Goal: Transaction & Acquisition: Purchase product/service

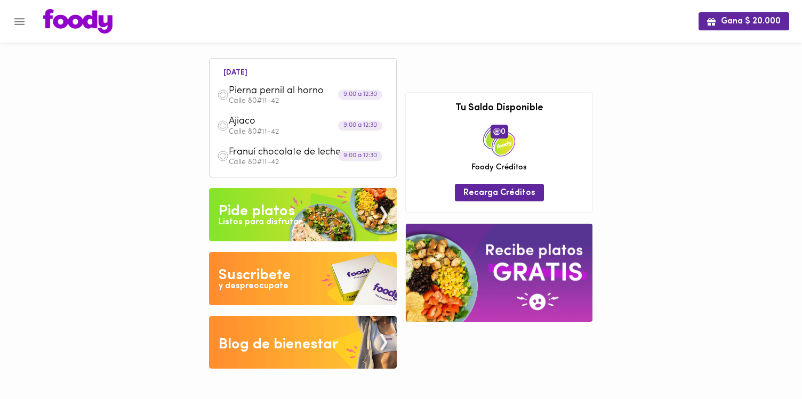
click at [11, 26] on button "Menu" at bounding box center [19, 22] width 26 height 26
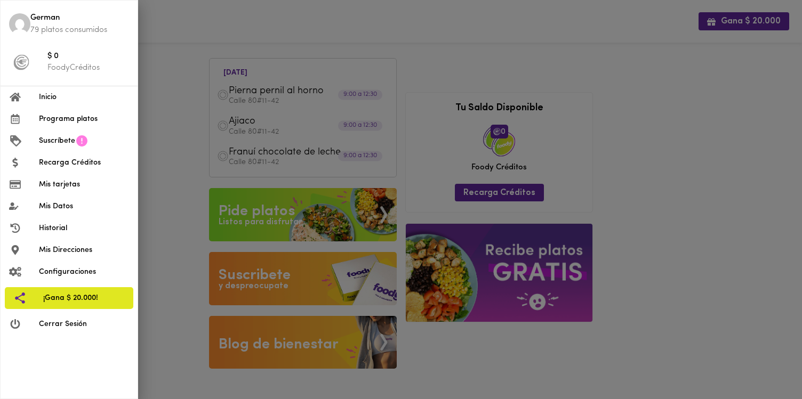
click at [182, 197] on div at bounding box center [401, 199] width 802 height 399
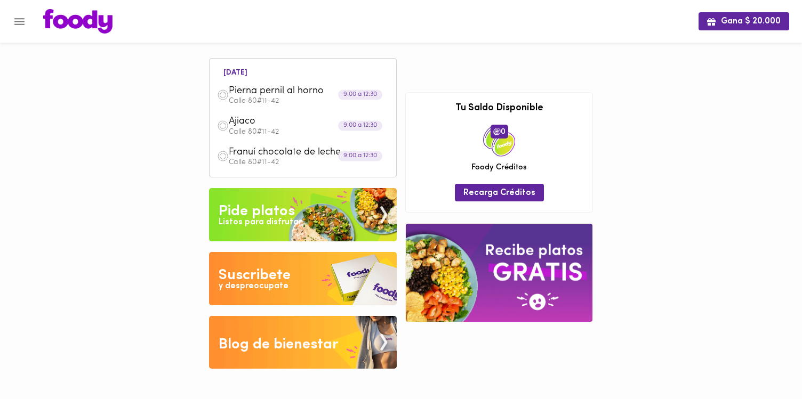
click at [249, 215] on div "Pide platos" at bounding box center [257, 211] width 76 height 21
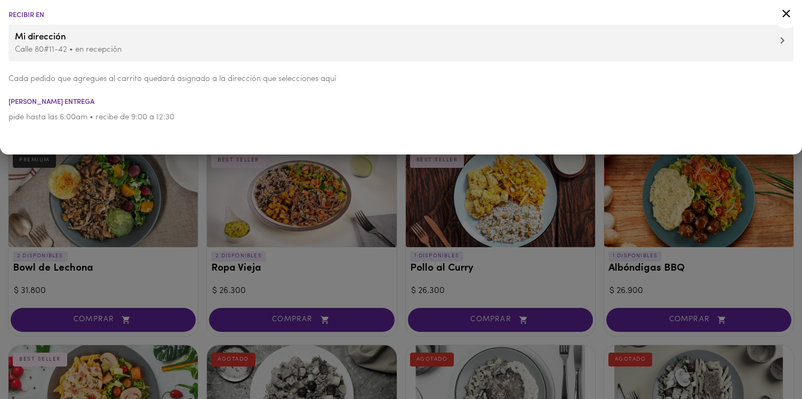
click at [786, 11] on icon at bounding box center [786, 13] width 13 height 13
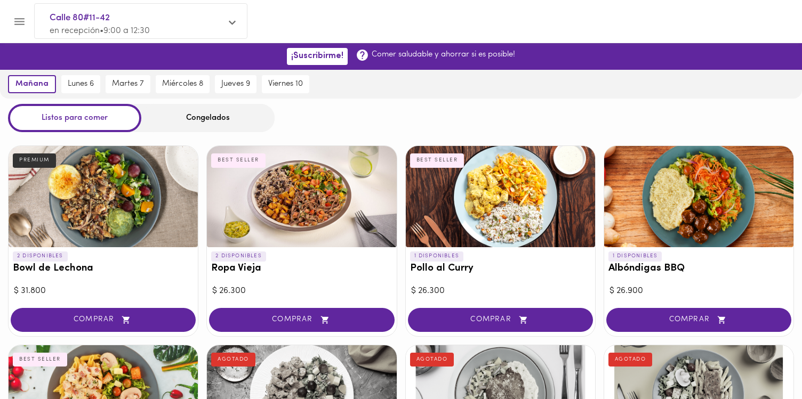
scroll to position [7, 0]
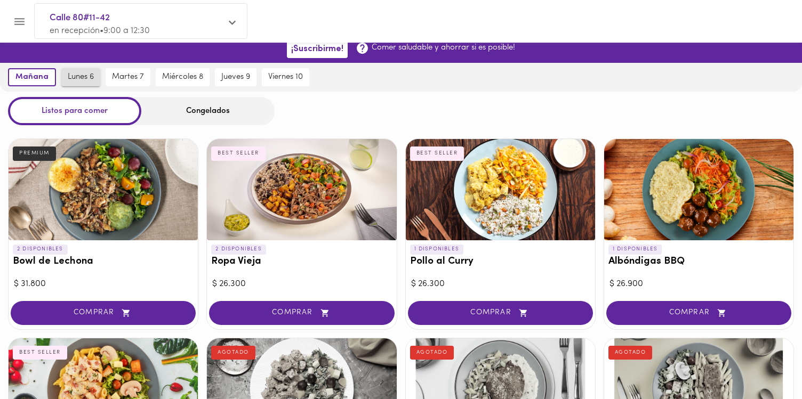
click at [79, 73] on span "lunes 6" at bounding box center [81, 78] width 26 height 10
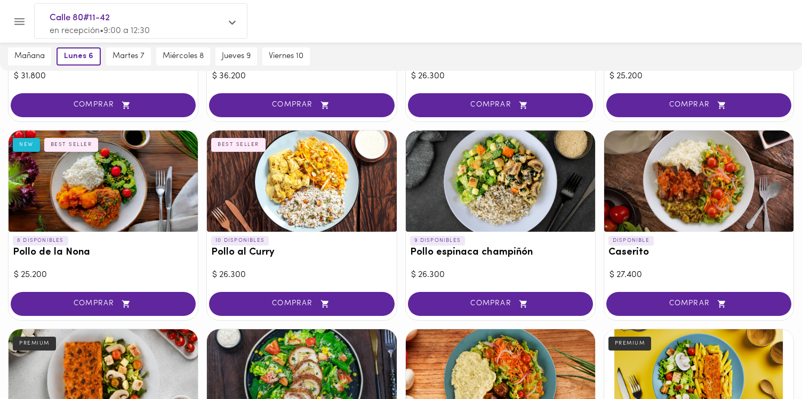
scroll to position [212, 0]
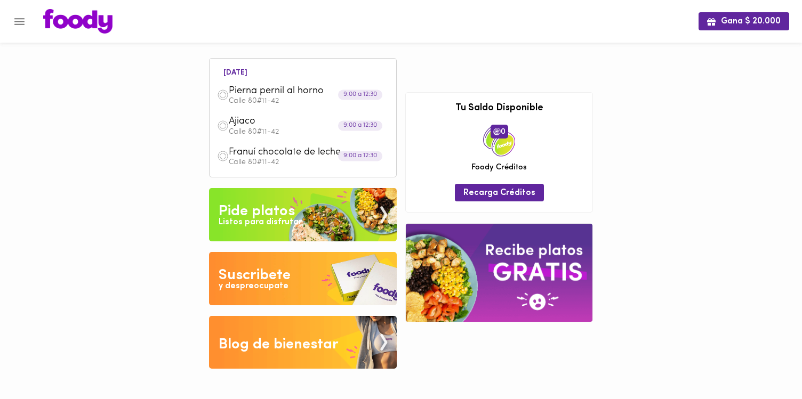
click at [254, 220] on div "Listos para disfrutar" at bounding box center [260, 223] width 83 height 12
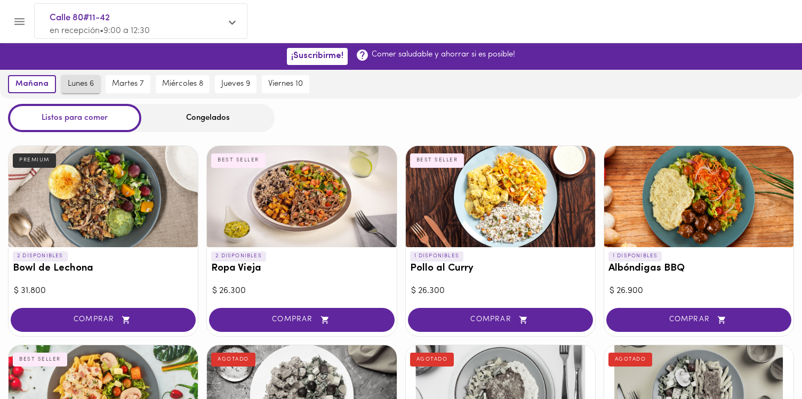
click at [83, 84] on span "lunes 6" at bounding box center [81, 84] width 26 height 10
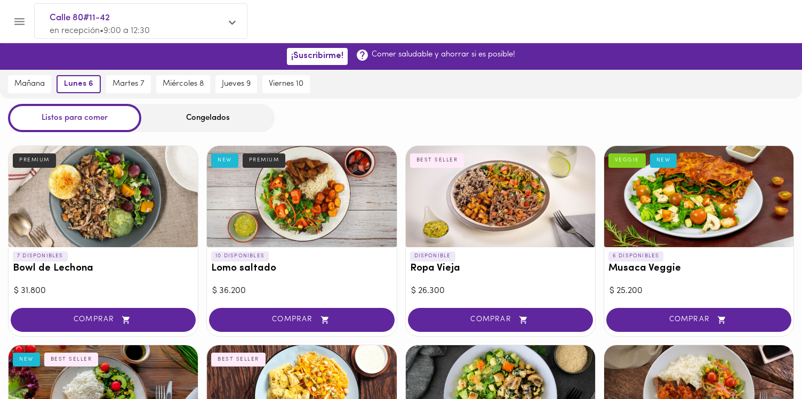
click at [164, 118] on div "Congelados" at bounding box center [207, 118] width 133 height 28
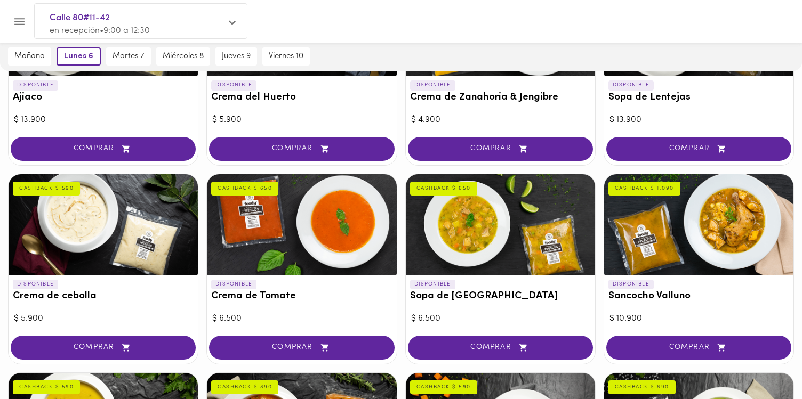
scroll to position [109, 0]
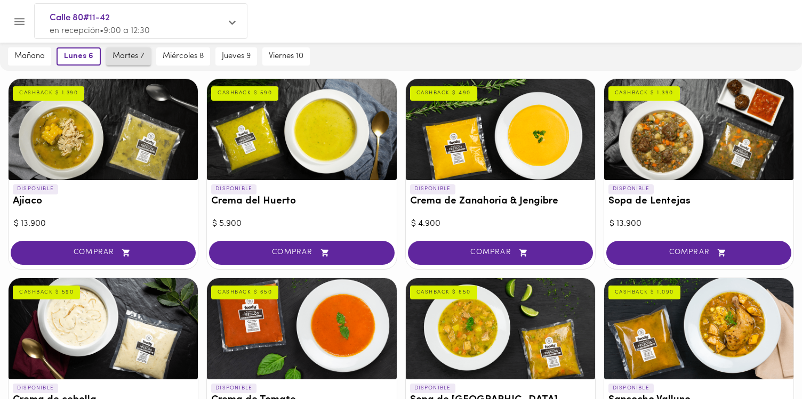
click at [126, 49] on button "martes 7" at bounding box center [128, 56] width 45 height 18
click at [89, 51] on button "lunes 6" at bounding box center [76, 56] width 39 height 18
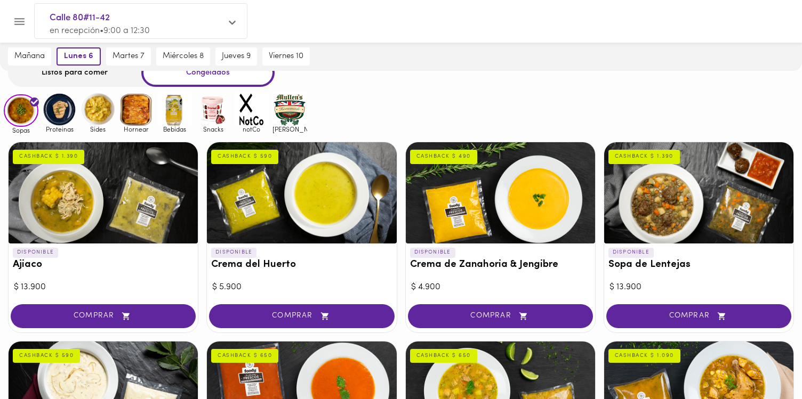
scroll to position [48, 0]
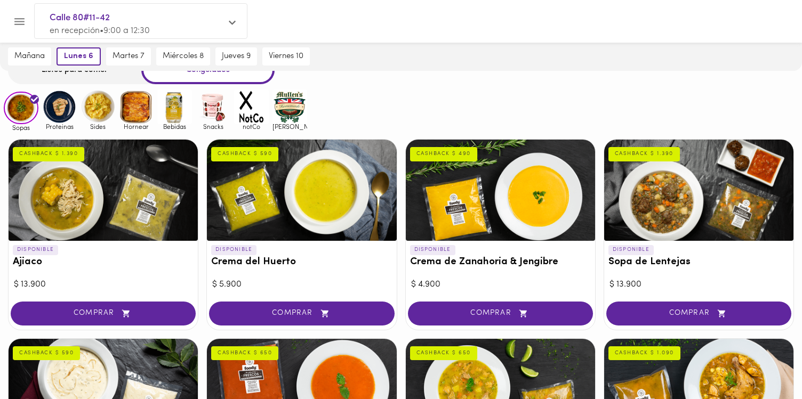
click at [69, 107] on img at bounding box center [59, 107] width 35 height 35
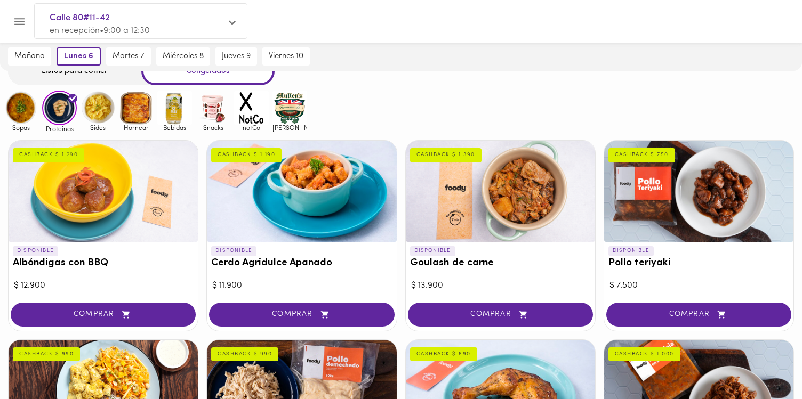
scroll to position [1, 0]
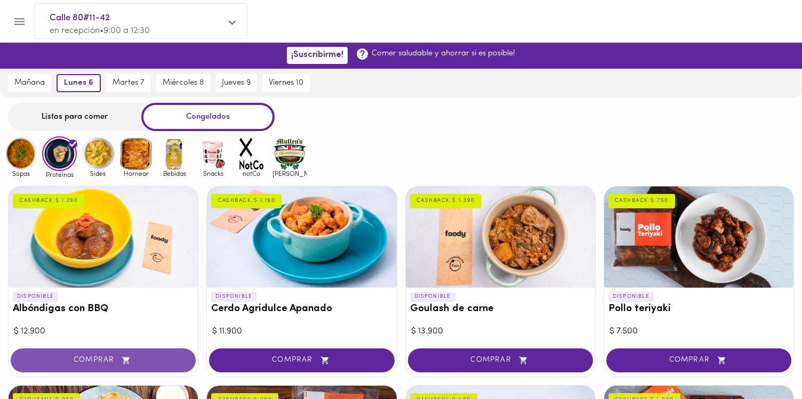
click at [117, 362] on span "COMPRAR" at bounding box center [103, 360] width 158 height 9
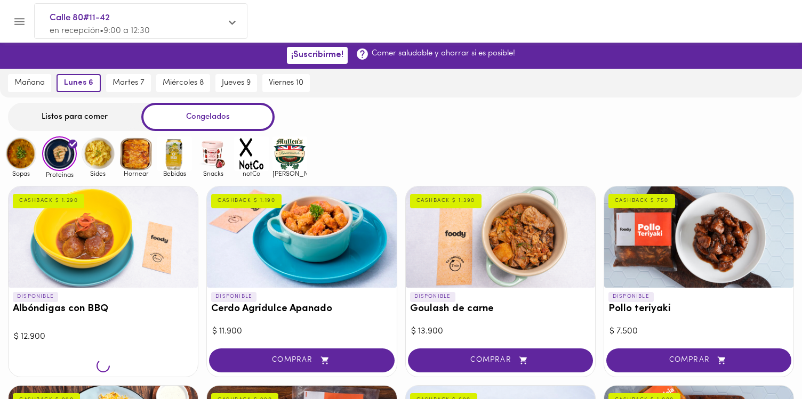
scroll to position [2, 0]
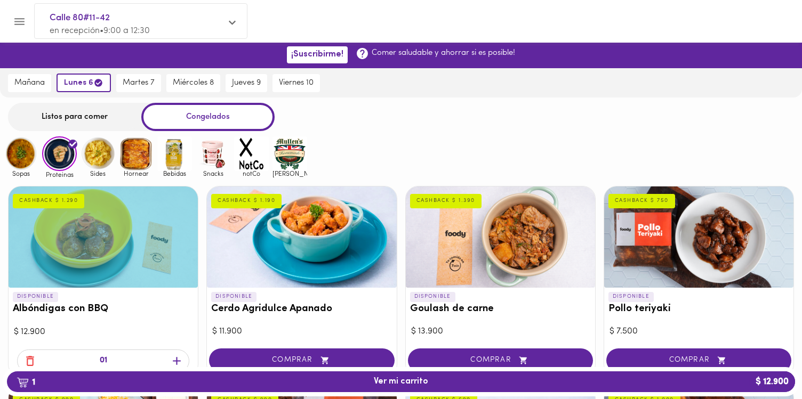
click at [177, 358] on icon "button" at bounding box center [177, 361] width 8 height 8
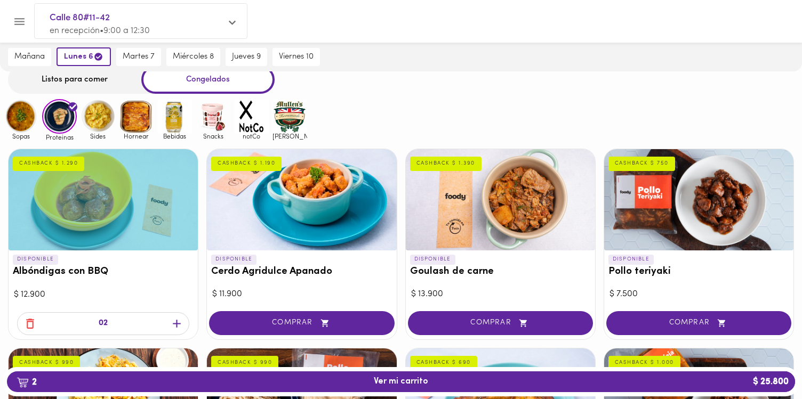
scroll to position [26, 0]
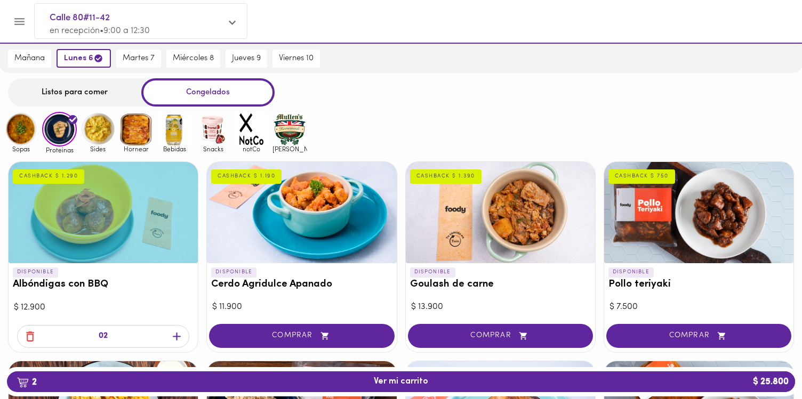
click at [100, 127] on img at bounding box center [98, 129] width 35 height 35
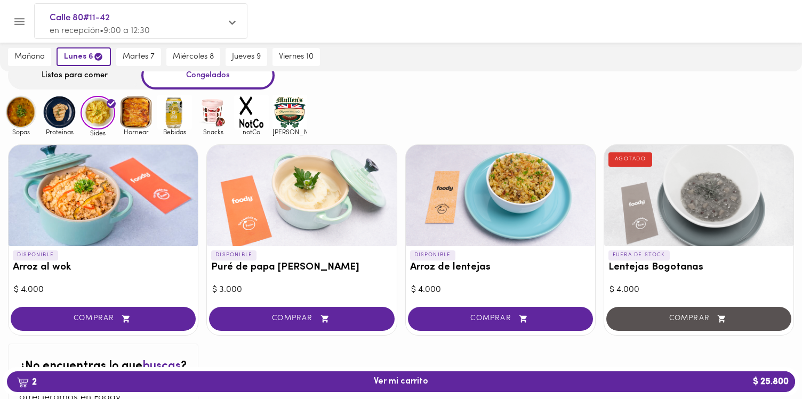
scroll to position [44, 0]
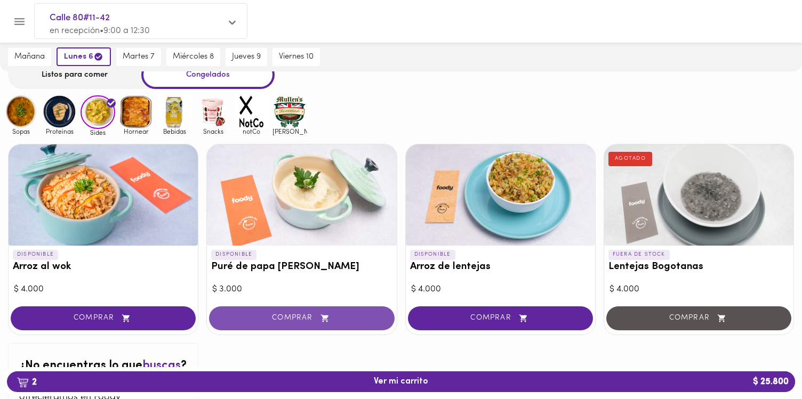
click at [308, 317] on span "COMPRAR" at bounding box center [301, 318] width 158 height 9
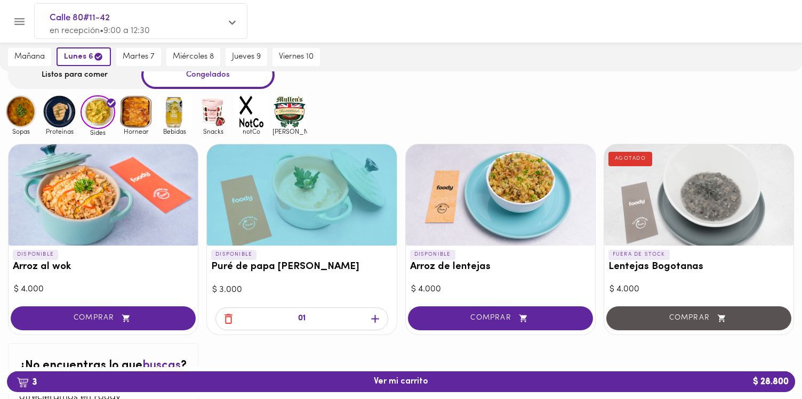
click at [374, 320] on icon "button" at bounding box center [375, 319] width 13 height 13
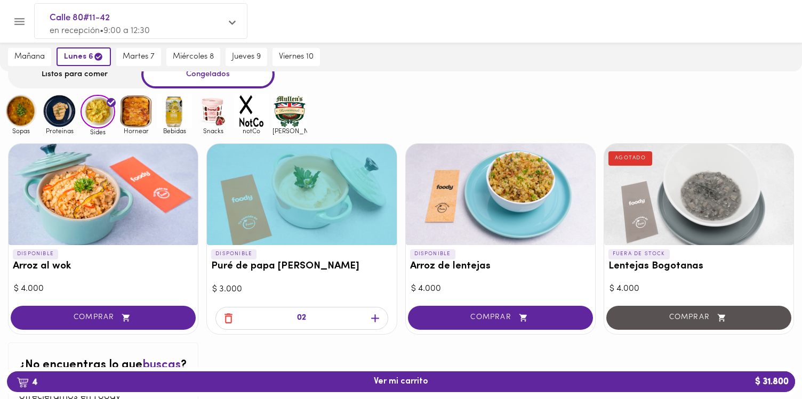
scroll to position [39, 0]
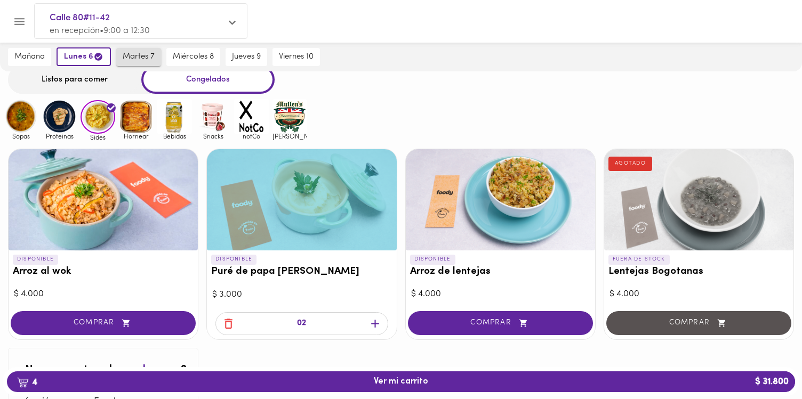
click at [143, 56] on span "martes 7" at bounding box center [139, 57] width 32 height 10
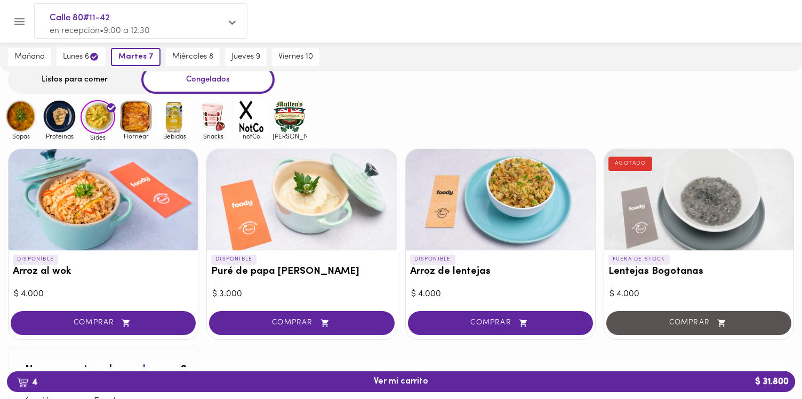
click at [22, 118] on img at bounding box center [21, 116] width 35 height 35
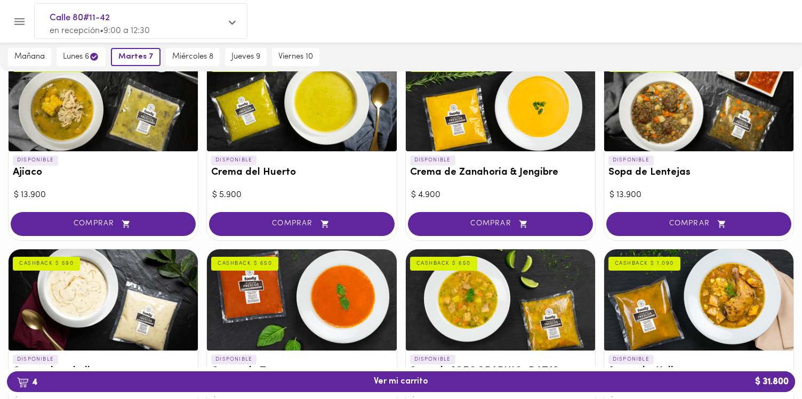
scroll to position [129, 0]
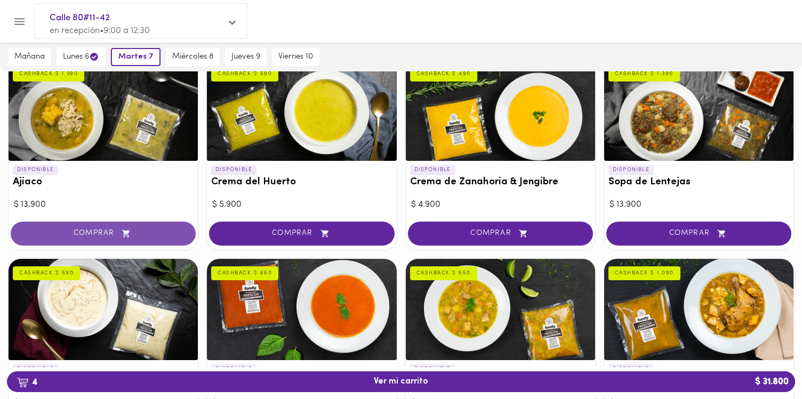
click at [119, 232] on icon "button" at bounding box center [125, 233] width 13 height 9
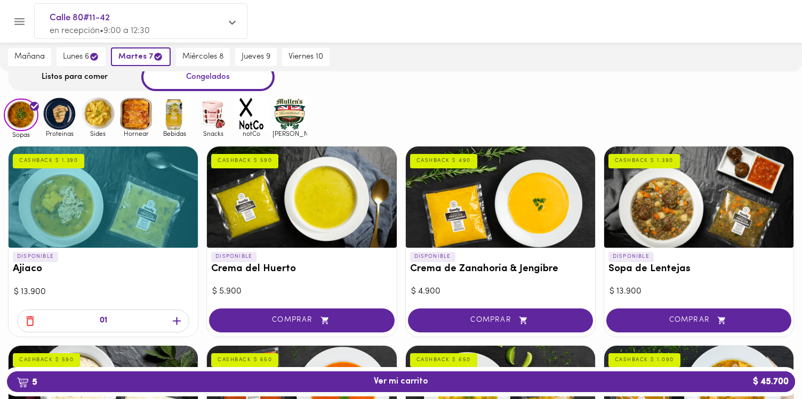
scroll to position [0, 0]
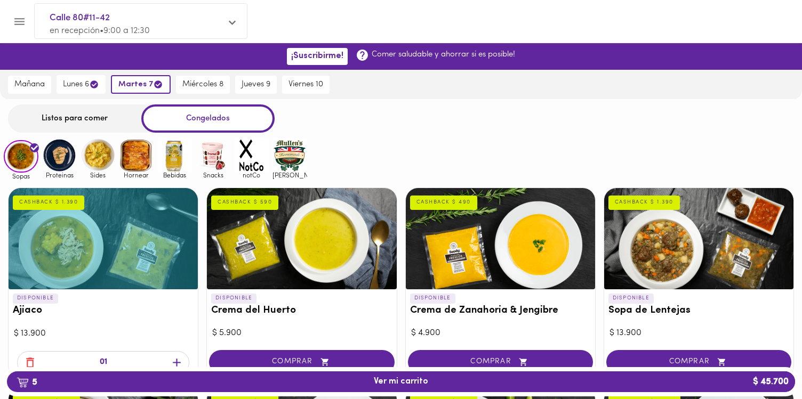
click at [94, 157] on img at bounding box center [98, 155] width 35 height 35
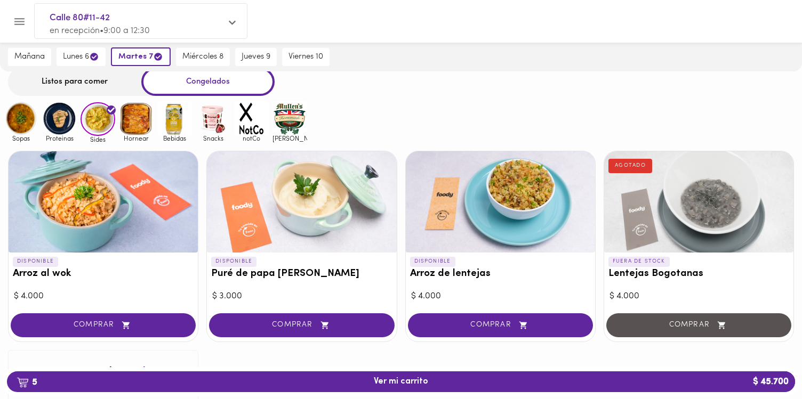
scroll to position [33, 0]
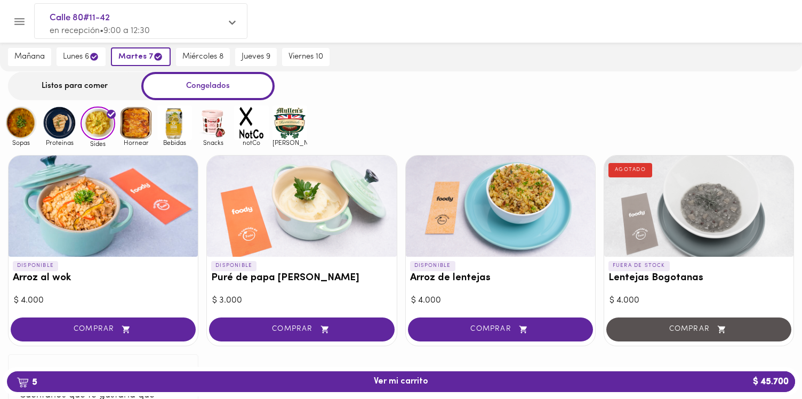
click at [66, 128] on img at bounding box center [59, 123] width 35 height 35
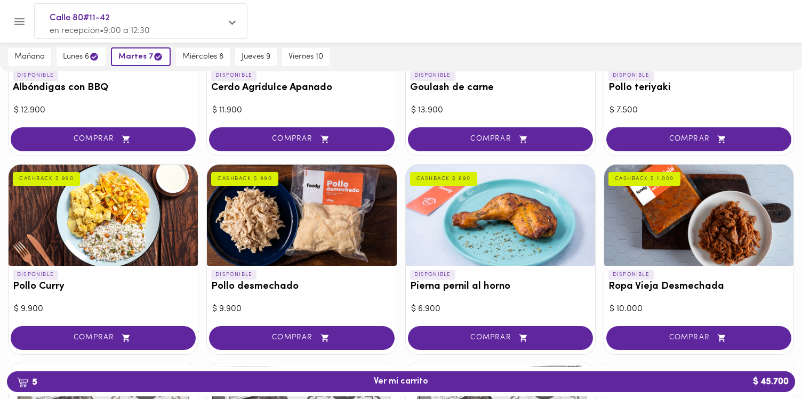
scroll to position [252, 0]
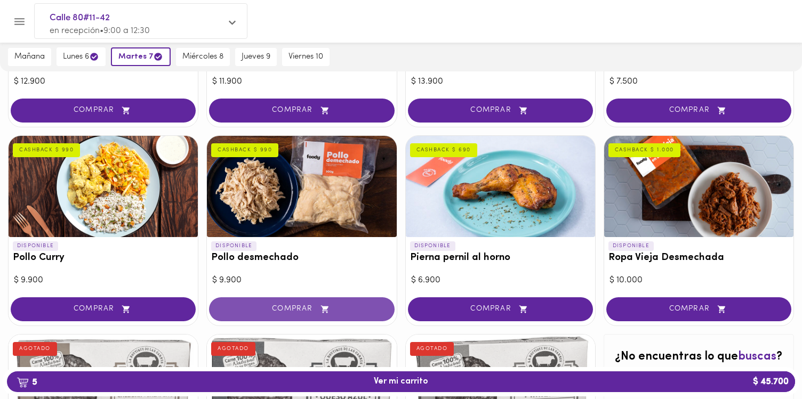
click at [302, 309] on span "COMPRAR" at bounding box center [301, 309] width 158 height 9
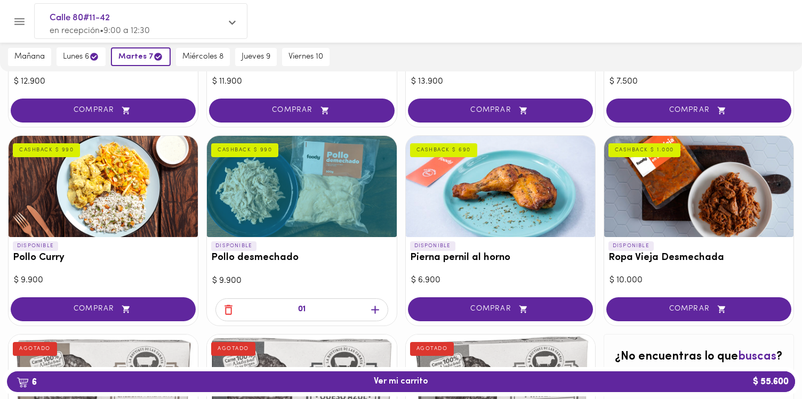
click at [372, 307] on icon "button" at bounding box center [375, 309] width 13 height 13
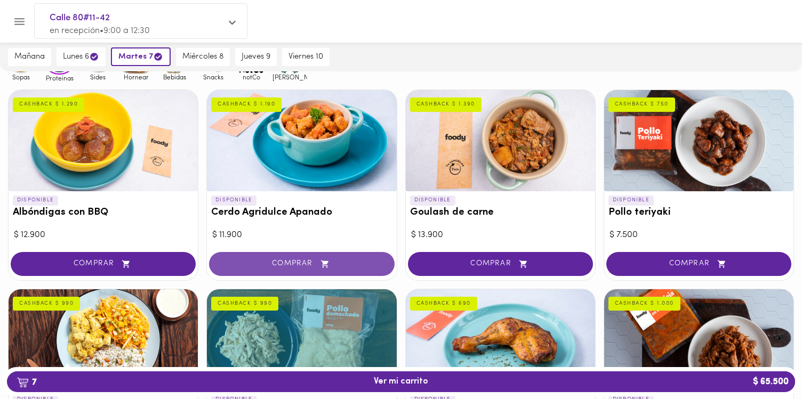
scroll to position [97, 0]
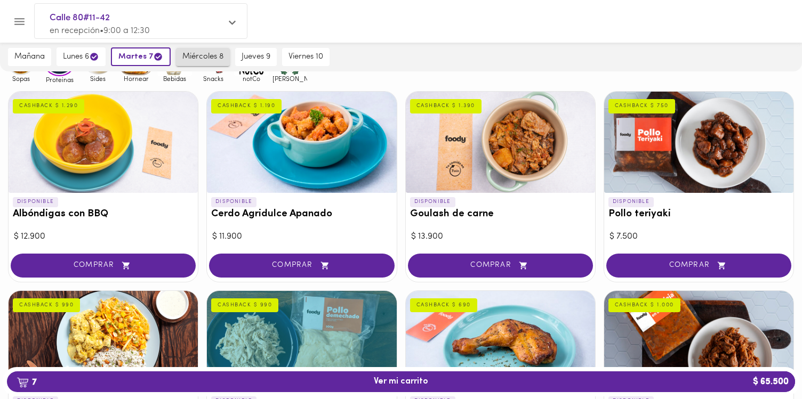
click at [190, 50] on button "miércoles 8" at bounding box center [203, 57] width 54 height 18
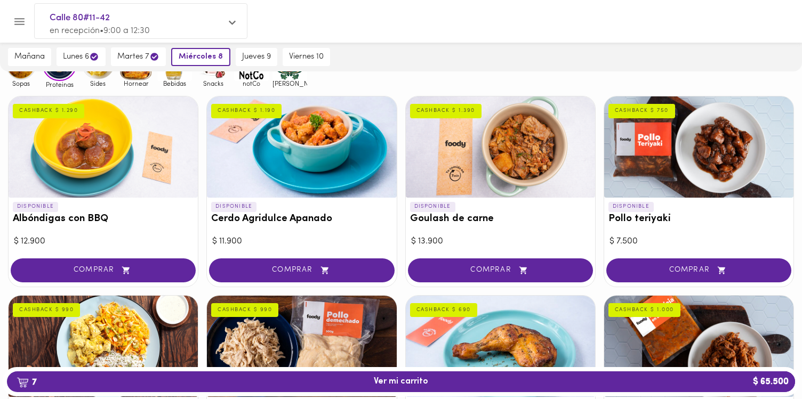
scroll to position [79, 0]
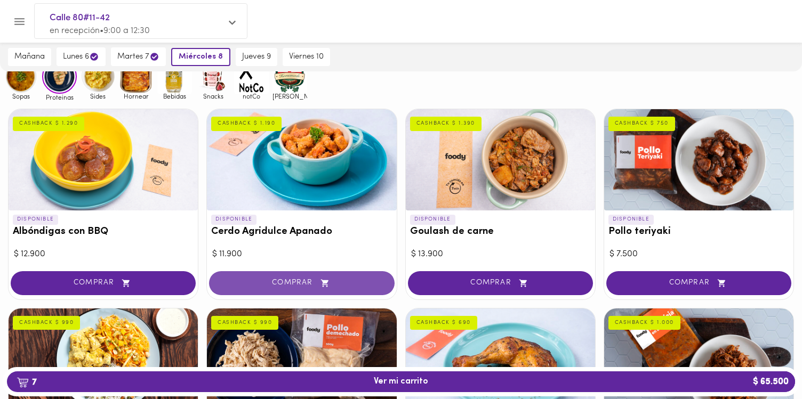
click at [339, 281] on span "COMPRAR" at bounding box center [301, 283] width 158 height 9
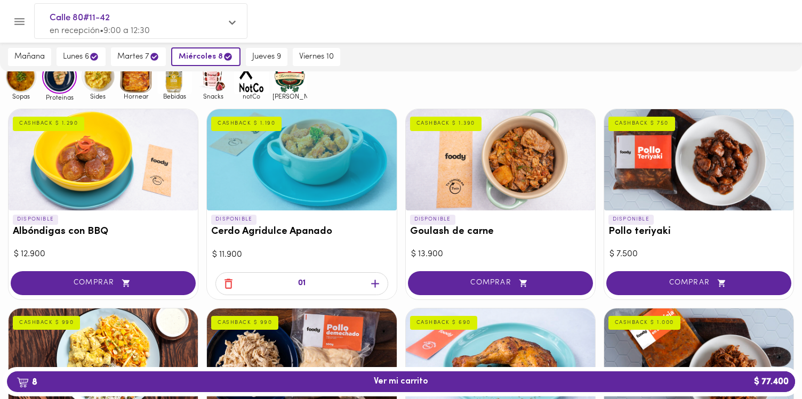
click at [369, 283] on icon "button" at bounding box center [375, 283] width 13 height 13
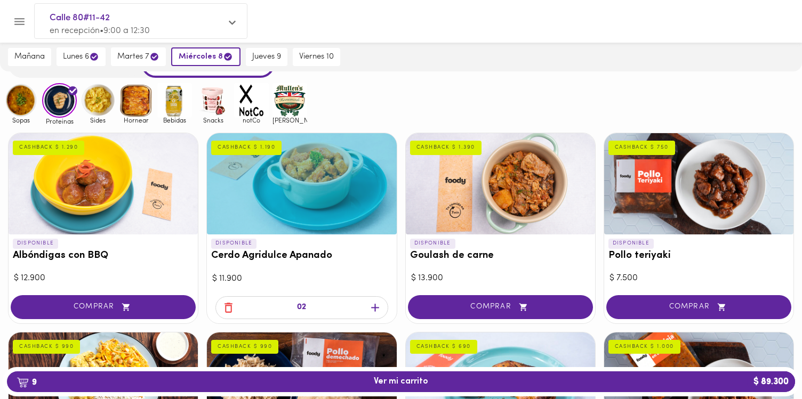
click at [98, 110] on img at bounding box center [98, 100] width 35 height 35
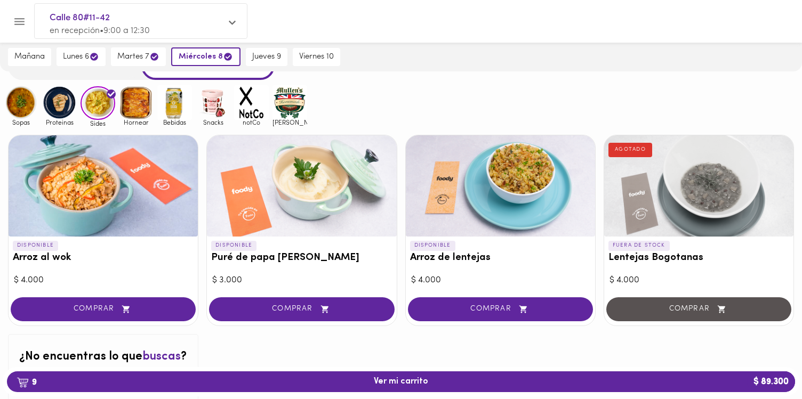
scroll to position [76, 0]
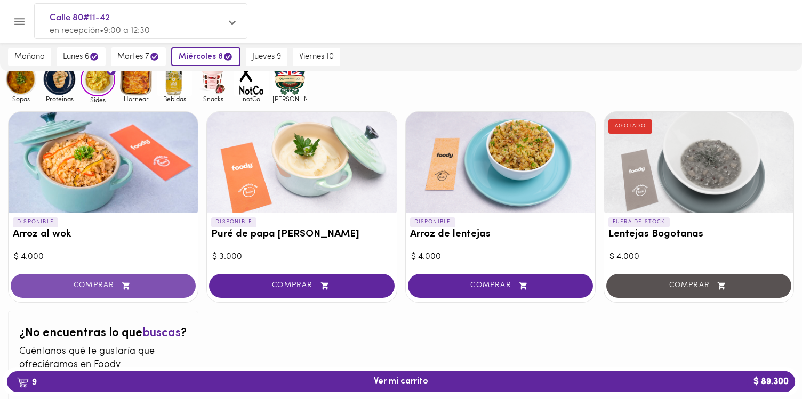
click at [129, 287] on icon "button" at bounding box center [125, 286] width 13 height 9
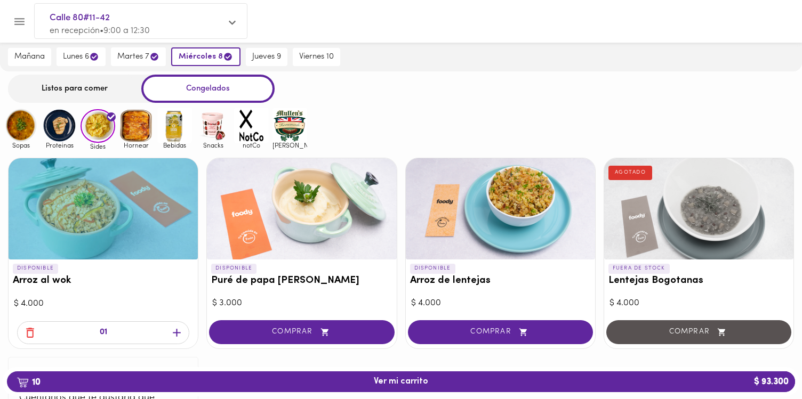
scroll to position [18, 0]
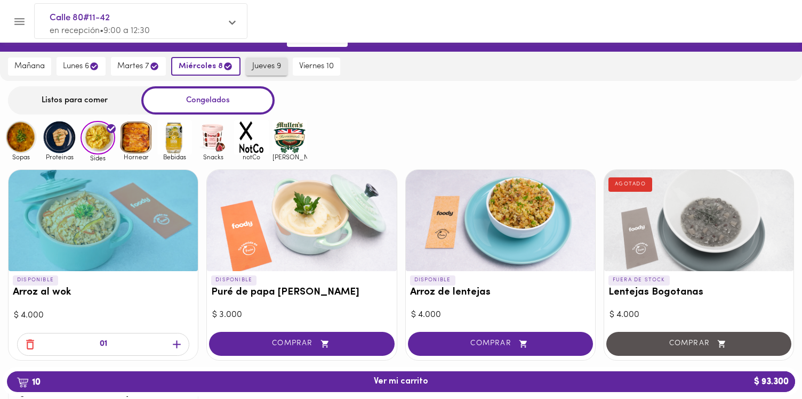
click at [261, 70] on span "jueves 9" at bounding box center [266, 67] width 29 height 10
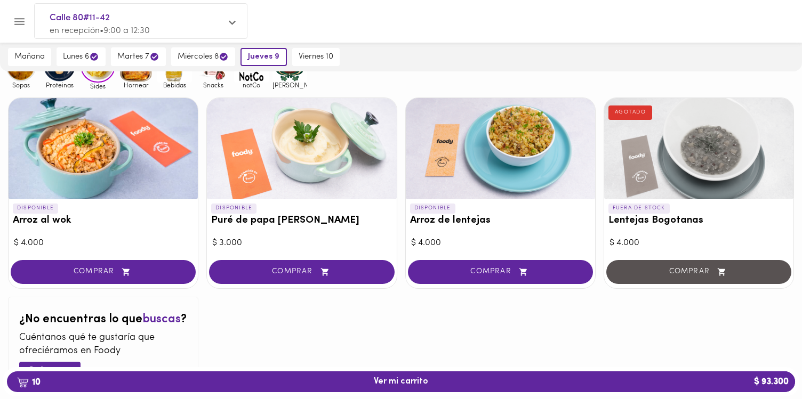
scroll to position [0, 0]
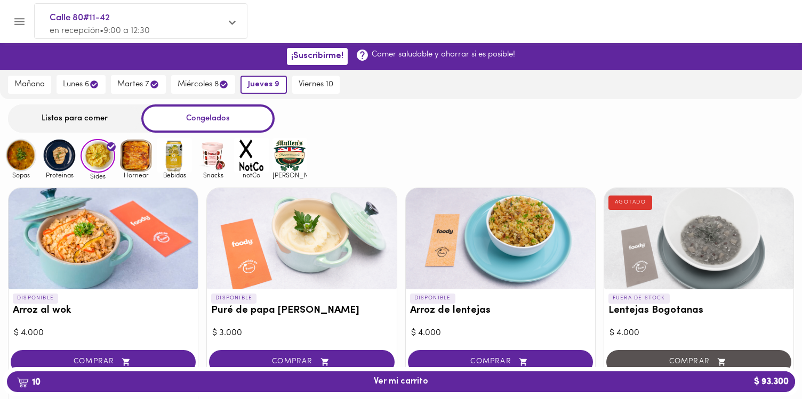
click at [25, 160] on img at bounding box center [21, 155] width 35 height 35
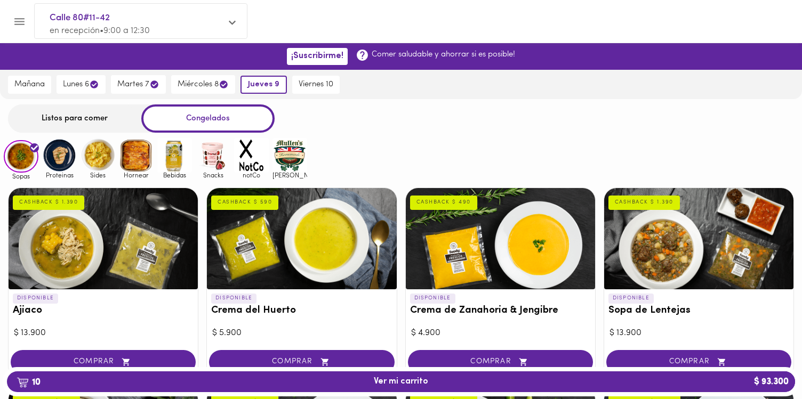
click at [70, 160] on img at bounding box center [59, 155] width 35 height 35
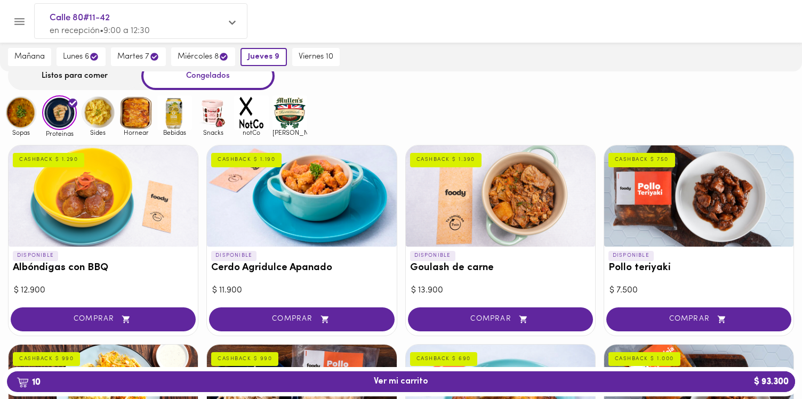
scroll to position [46, 0]
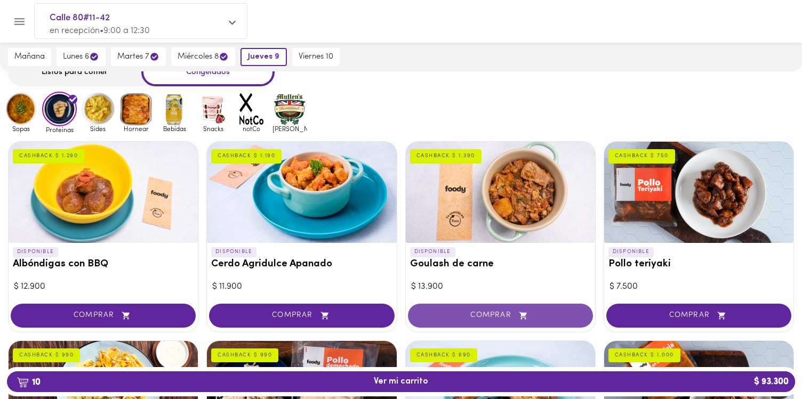
click at [501, 311] on span "COMPRAR" at bounding box center [500, 315] width 158 height 9
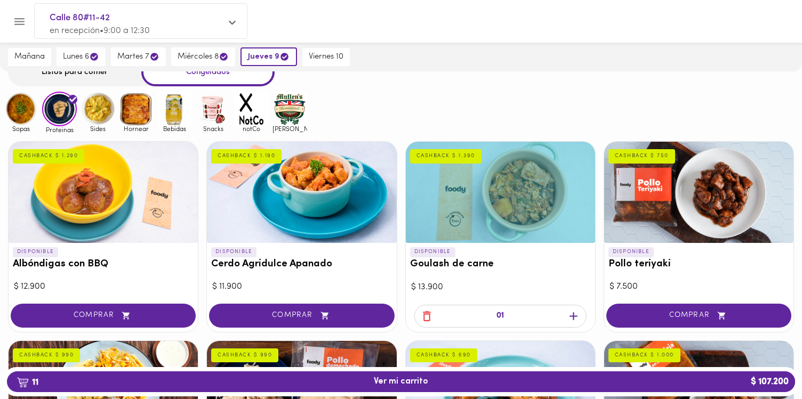
click at [577, 316] on icon "button" at bounding box center [573, 316] width 13 height 13
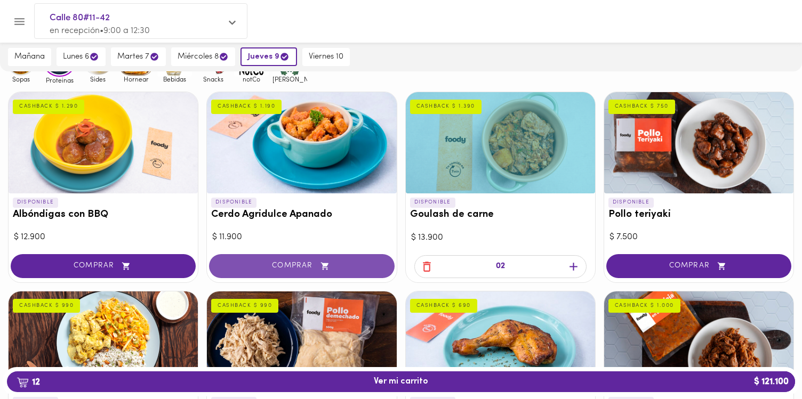
scroll to position [0, 0]
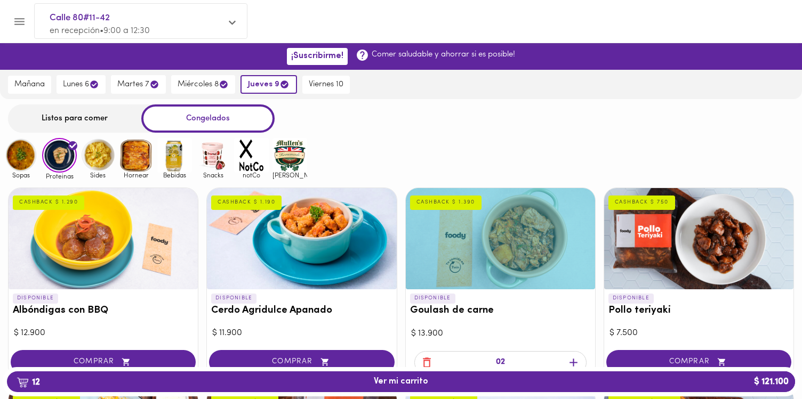
click at [105, 119] on div "Listos para comer" at bounding box center [74, 119] width 133 height 28
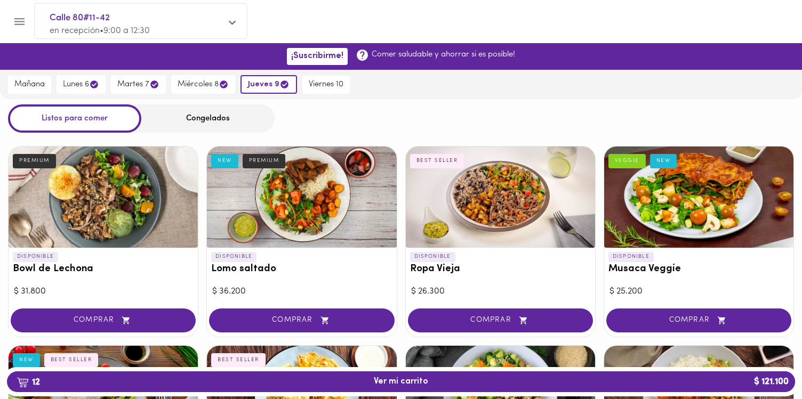
click at [153, 114] on div "Congelados" at bounding box center [207, 119] width 133 height 28
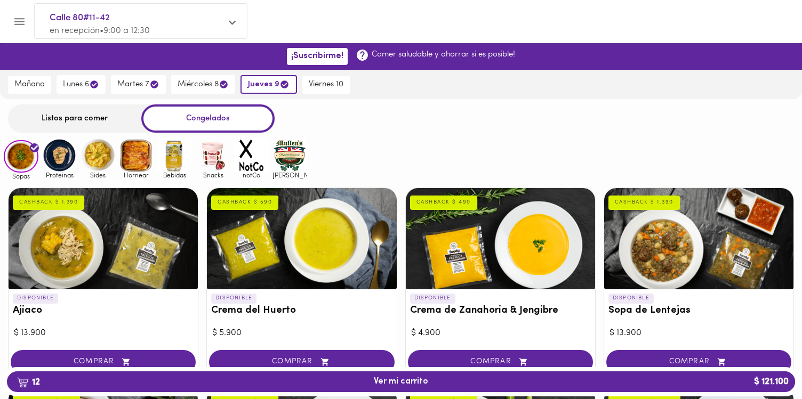
click at [86, 159] on img at bounding box center [98, 155] width 35 height 35
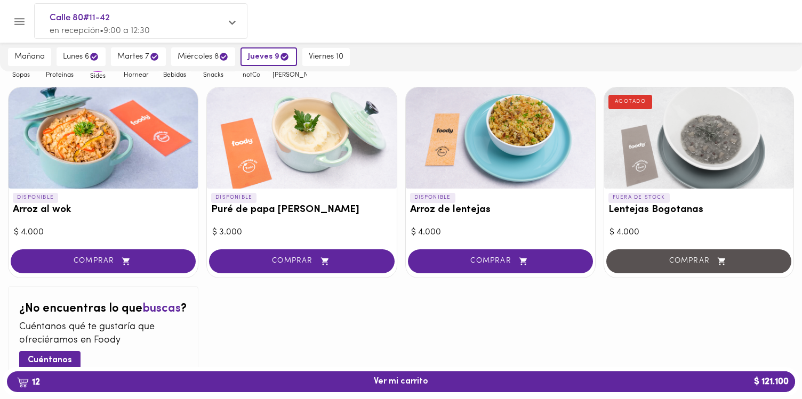
scroll to position [100, 0]
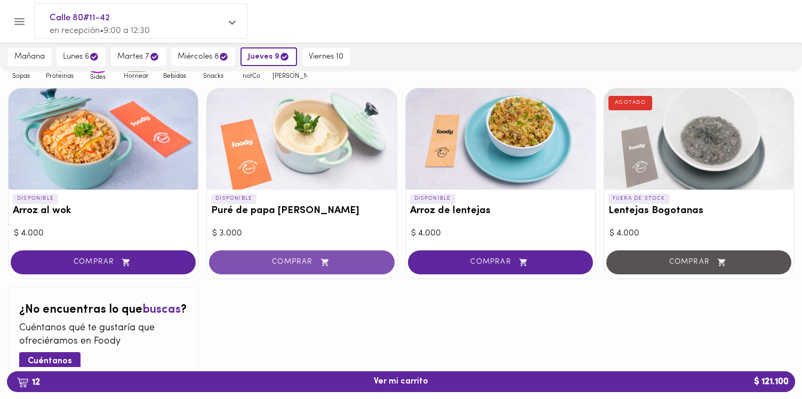
click at [313, 262] on span "COMPRAR" at bounding box center [301, 262] width 158 height 9
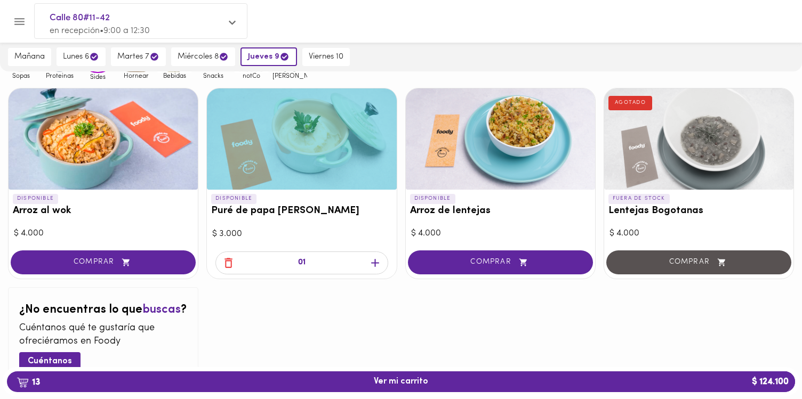
click at [369, 262] on icon "button" at bounding box center [375, 263] width 13 height 13
click at [325, 58] on span "viernes 10" at bounding box center [326, 57] width 35 height 10
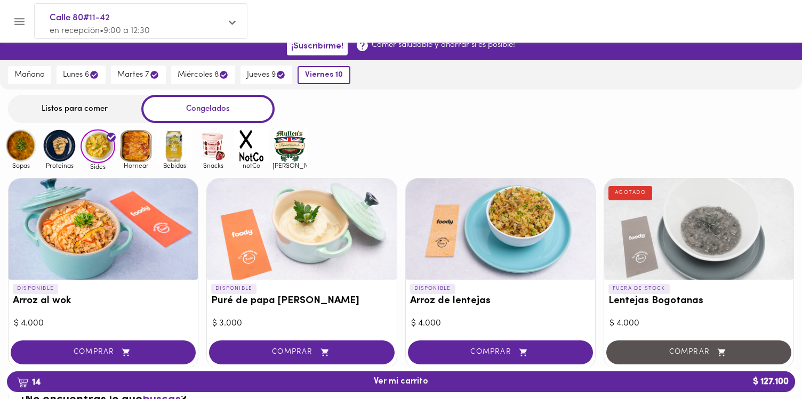
scroll to position [0, 0]
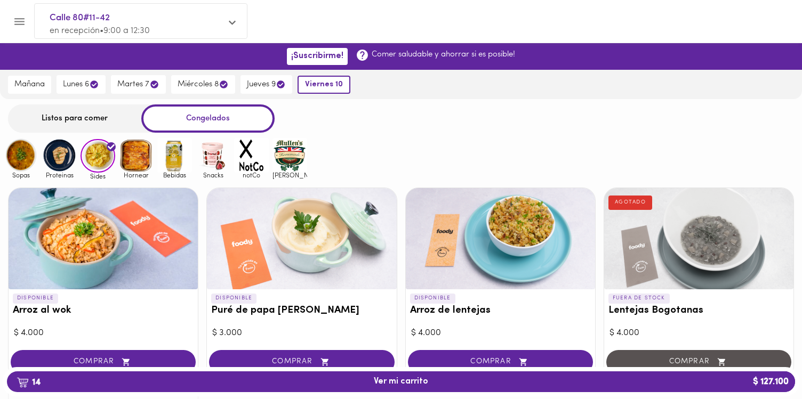
click at [28, 156] on img at bounding box center [21, 155] width 35 height 35
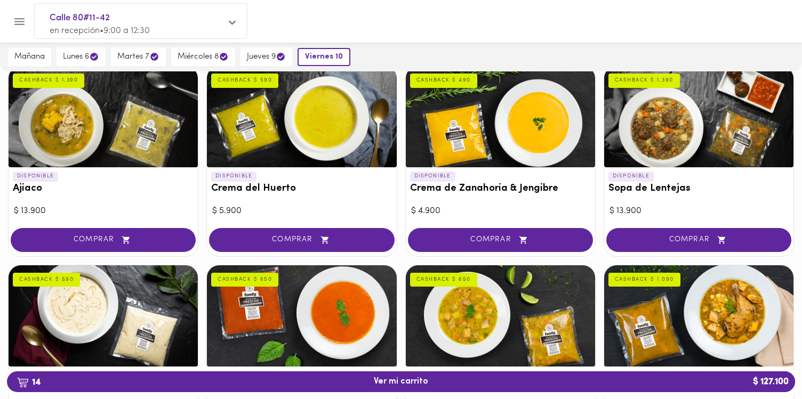
scroll to position [138, 0]
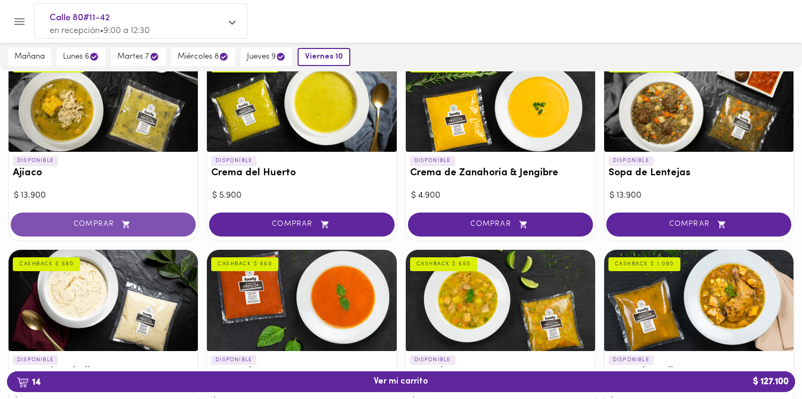
click at [122, 225] on icon "button" at bounding box center [125, 224] width 13 height 9
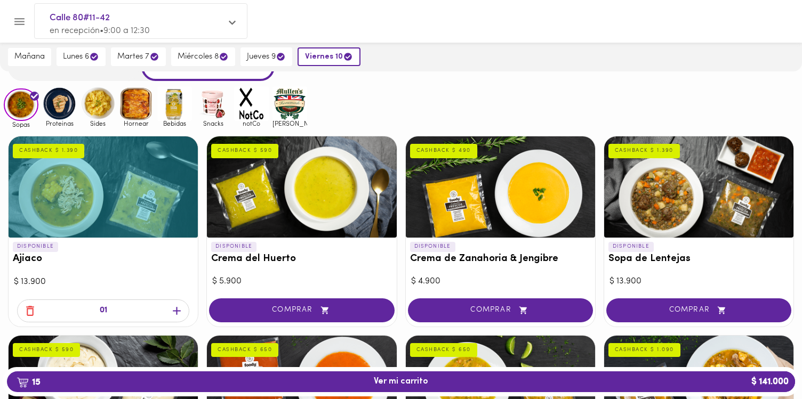
scroll to position [51, 0]
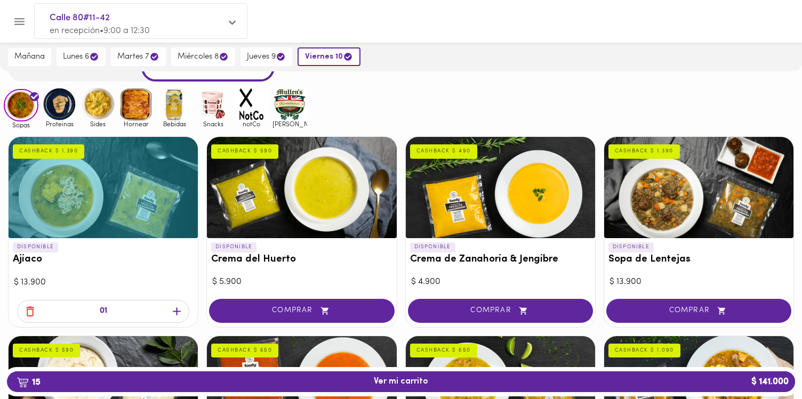
click at [30, 316] on icon "button" at bounding box center [29, 311] width 13 height 13
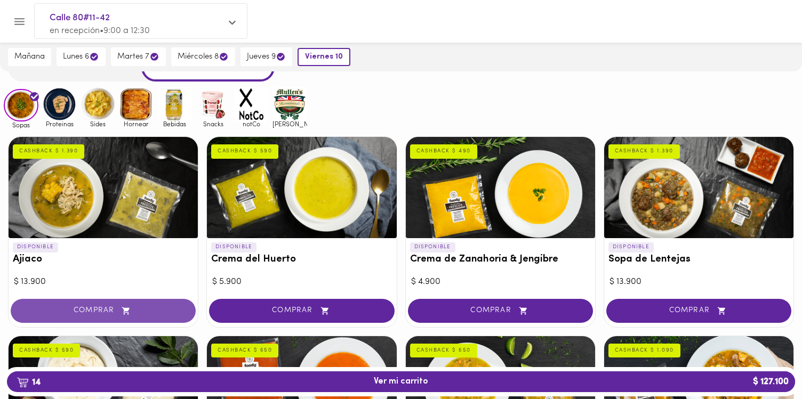
click at [119, 311] on span "COMPRAR" at bounding box center [103, 311] width 158 height 9
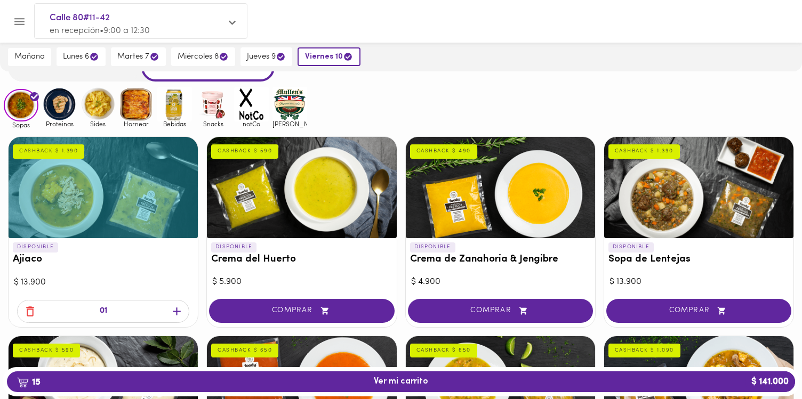
click at [33, 314] on icon "button" at bounding box center [30, 312] width 8 height 10
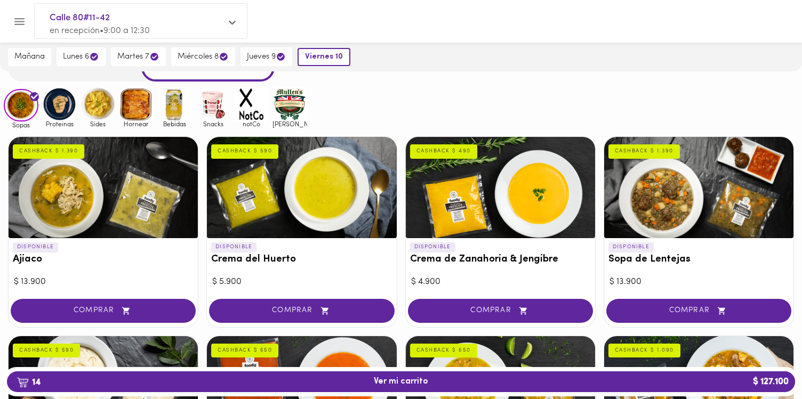
click at [54, 111] on img at bounding box center [59, 104] width 35 height 35
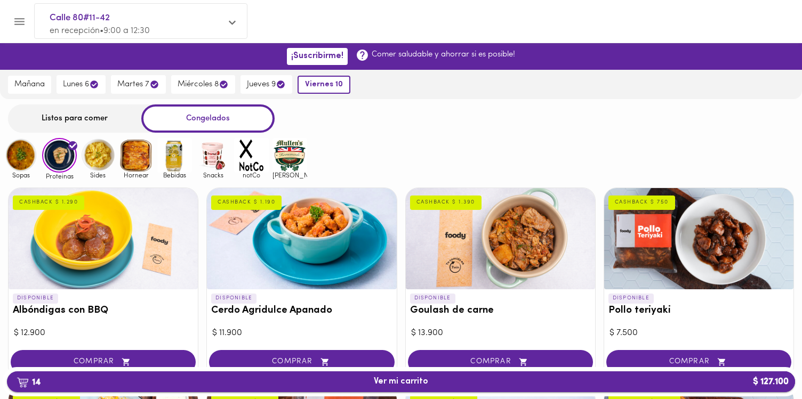
click at [452, 385] on span "14 Ver mi carrito $ 127.100" at bounding box center [400, 382] width 771 height 10
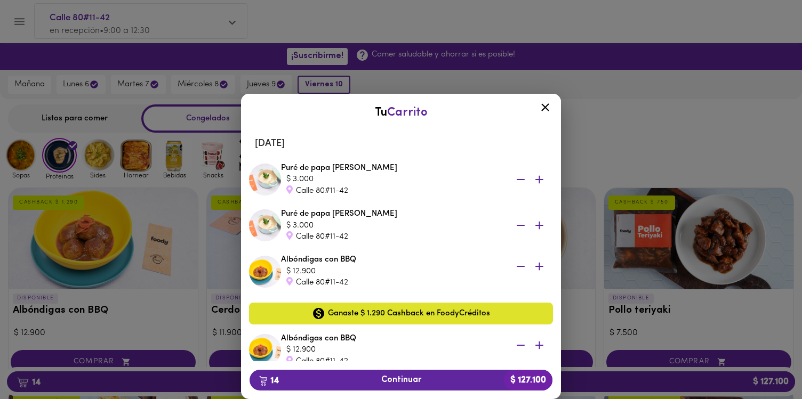
click at [537, 268] on icon "button" at bounding box center [539, 266] width 13 height 13
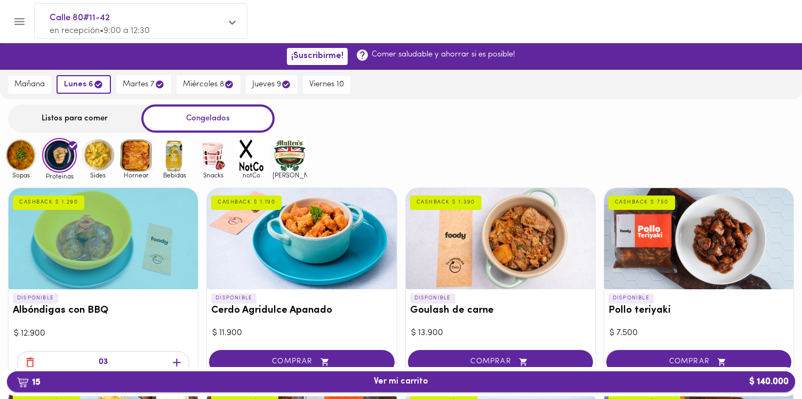
click at [523, 382] on span "15 Ver mi carrito $ 140.000" at bounding box center [400, 382] width 771 height 10
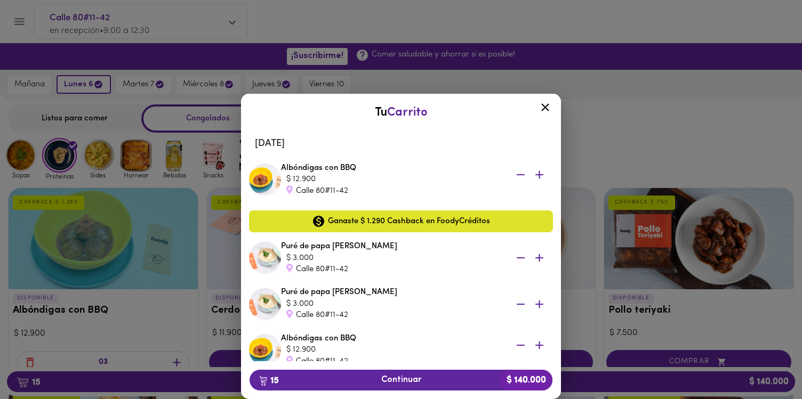
click at [523, 174] on icon "button" at bounding box center [521, 174] width 8 height 1
click at [546, 114] on icon at bounding box center [545, 107] width 13 height 13
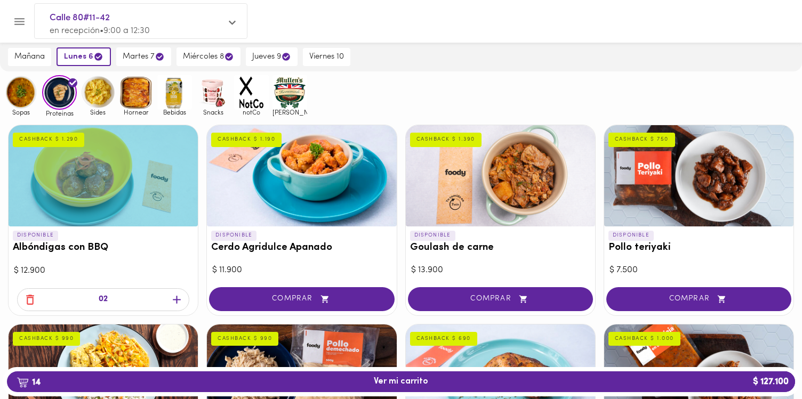
scroll to position [62, 0]
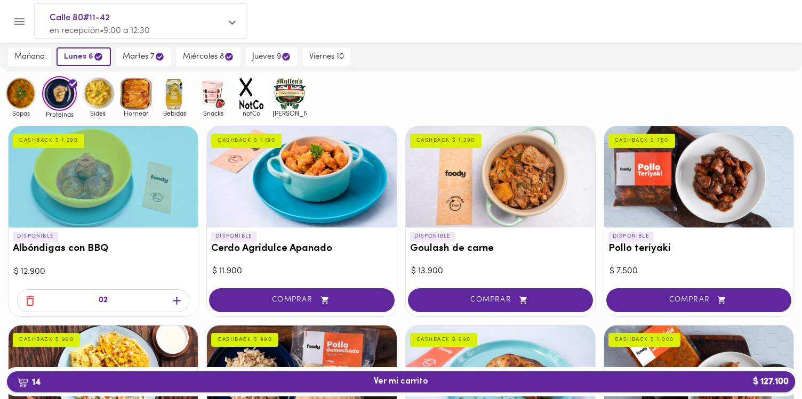
click at [380, 381] on span "14 Ver mi carrito $ 127.100" at bounding box center [401, 382] width 54 height 10
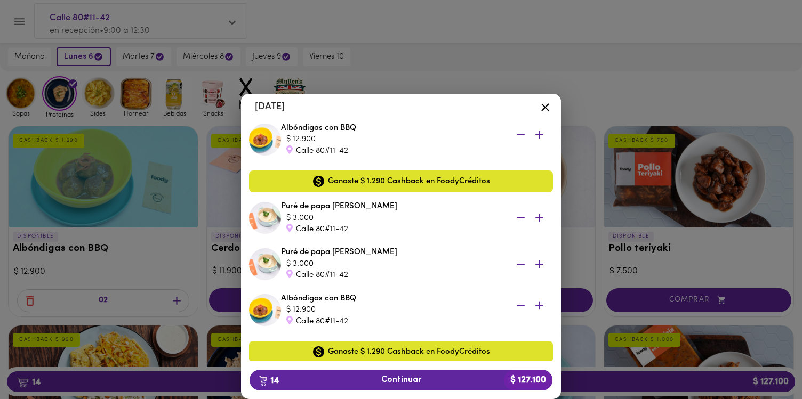
scroll to position [39, 0]
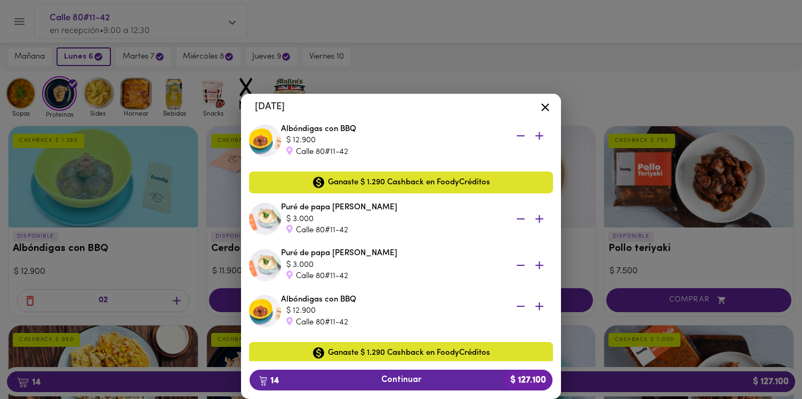
click at [521, 218] on icon "button" at bounding box center [520, 219] width 13 height 13
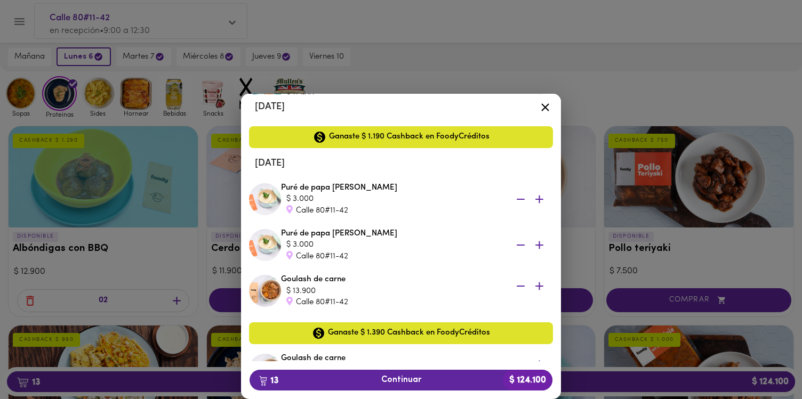
scroll to position [707, 0]
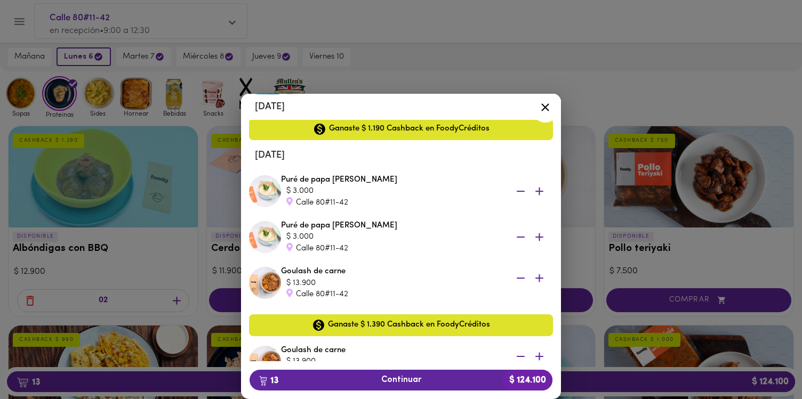
click at [539, 276] on icon "button" at bounding box center [539, 279] width 8 height 8
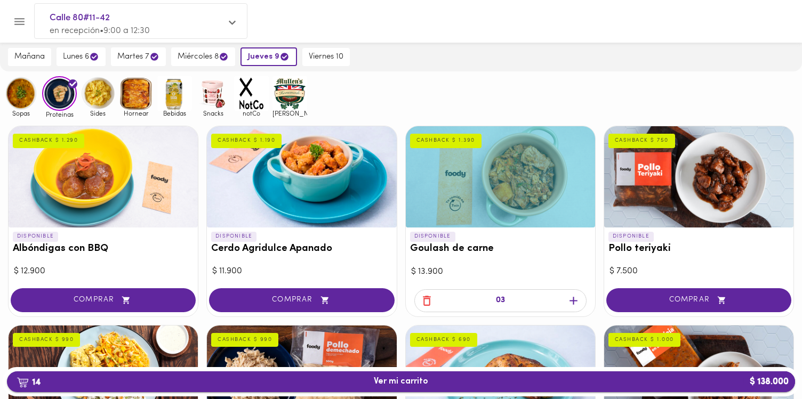
click at [394, 386] on span "14 Ver mi carrito $ 138.000" at bounding box center [401, 382] width 54 height 10
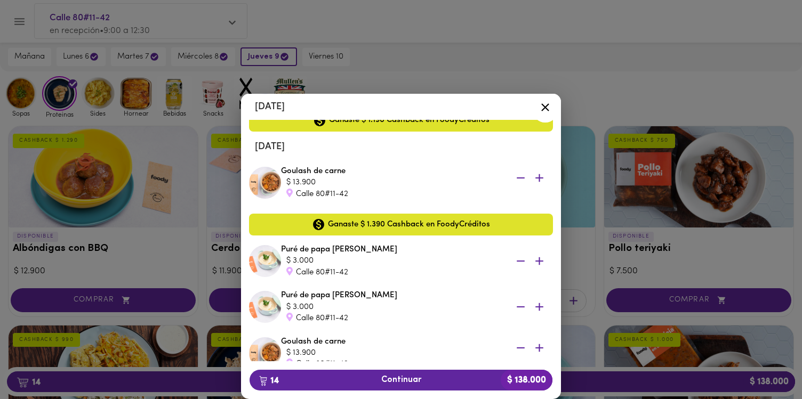
scroll to position [715, 0]
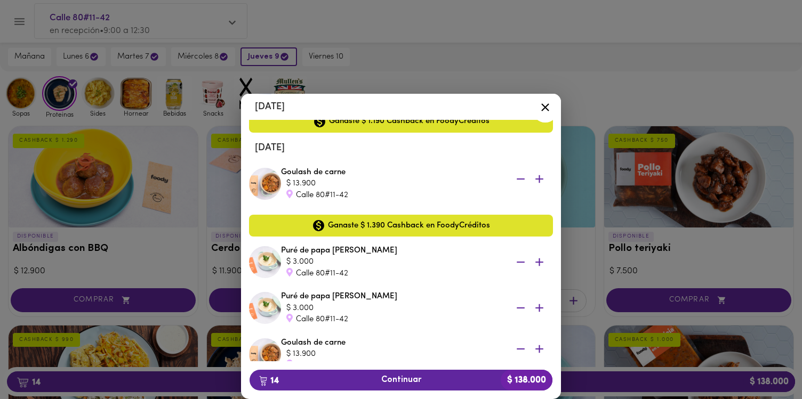
click at [520, 264] on icon "button" at bounding box center [520, 262] width 13 height 13
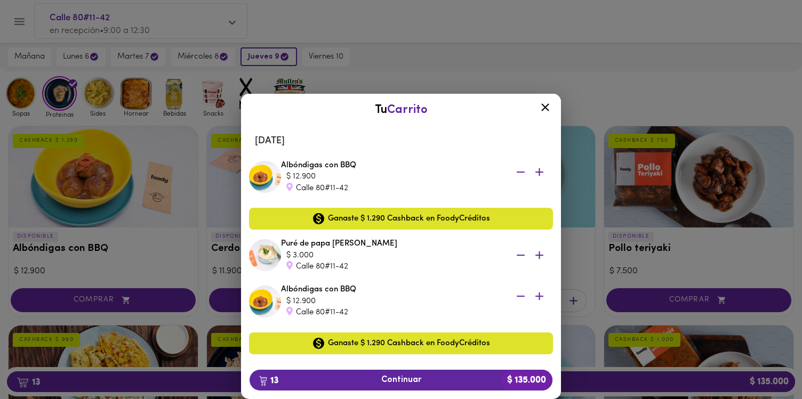
scroll to position [0, 0]
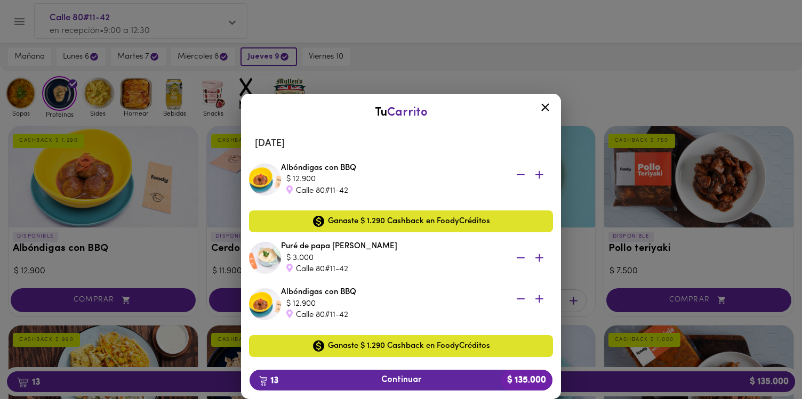
click at [545, 108] on icon at bounding box center [545, 108] width 8 height 8
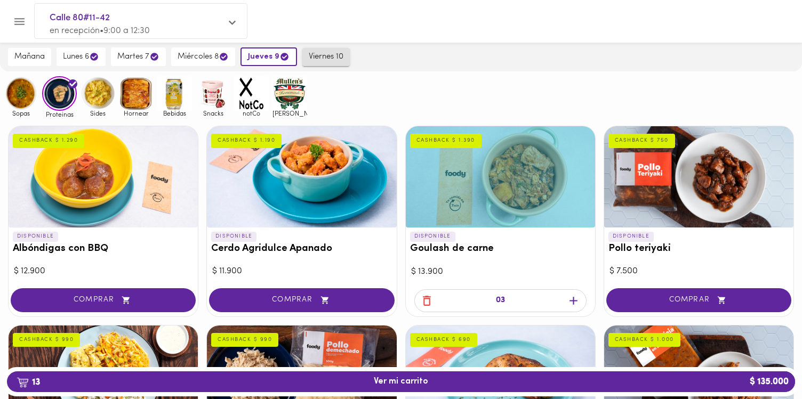
click at [309, 52] on button "viernes 10" at bounding box center [325, 57] width 47 height 18
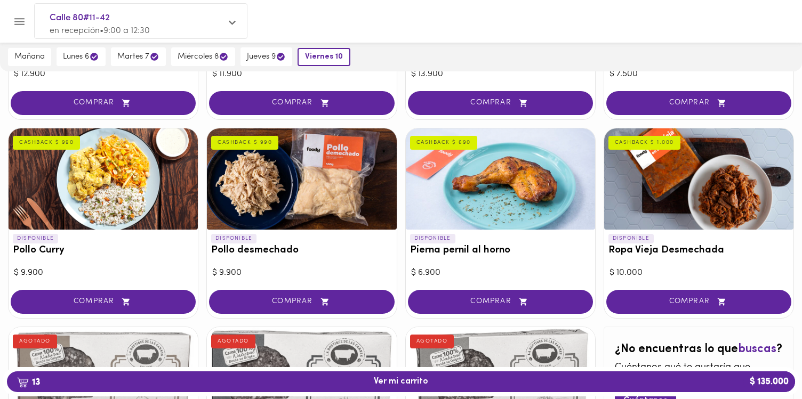
scroll to position [302, 0]
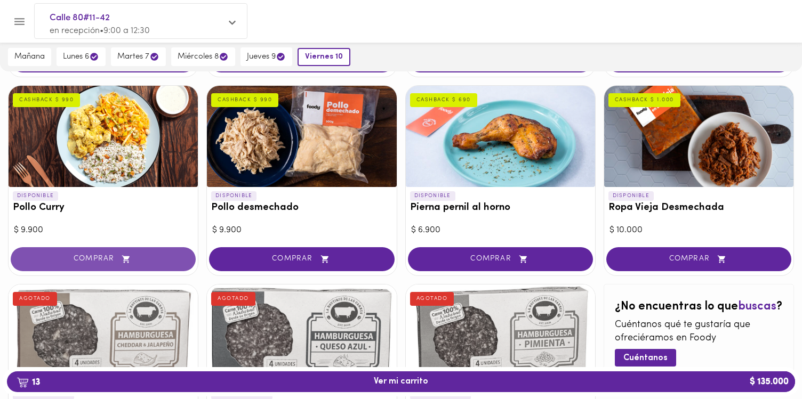
click at [104, 258] on span "COMPRAR" at bounding box center [103, 259] width 158 height 9
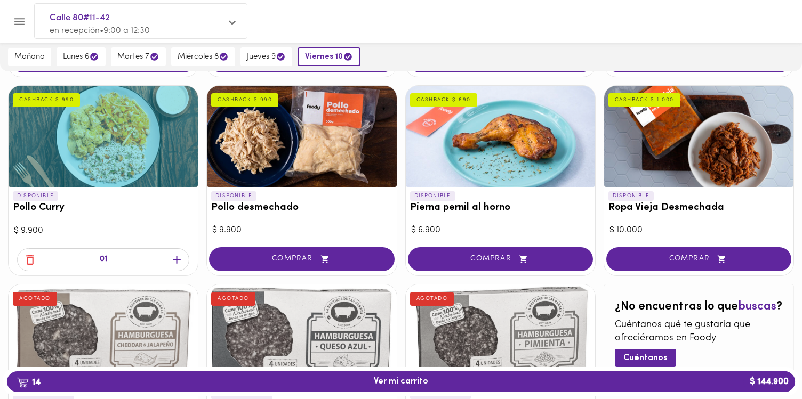
click at [175, 255] on icon "button" at bounding box center [176, 259] width 13 height 13
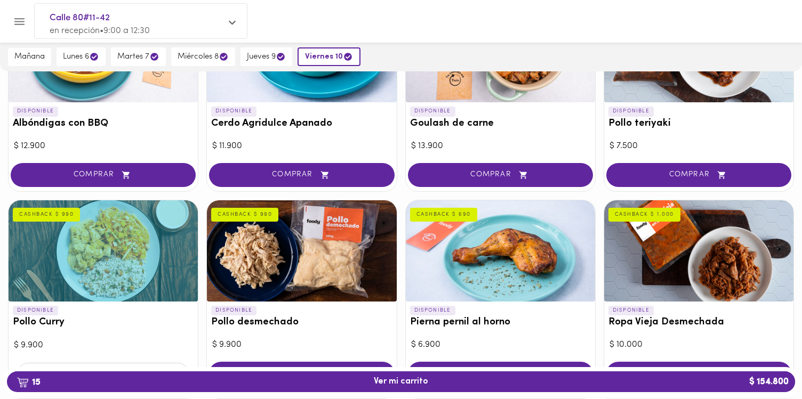
scroll to position [208, 0]
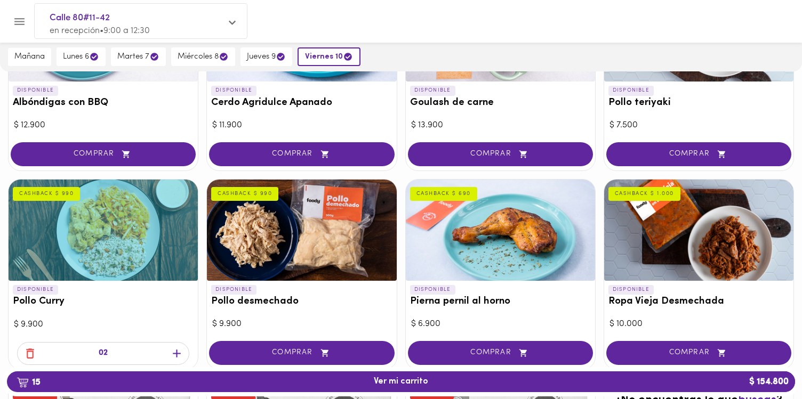
click at [29, 359] on icon "button" at bounding box center [29, 353] width 13 height 13
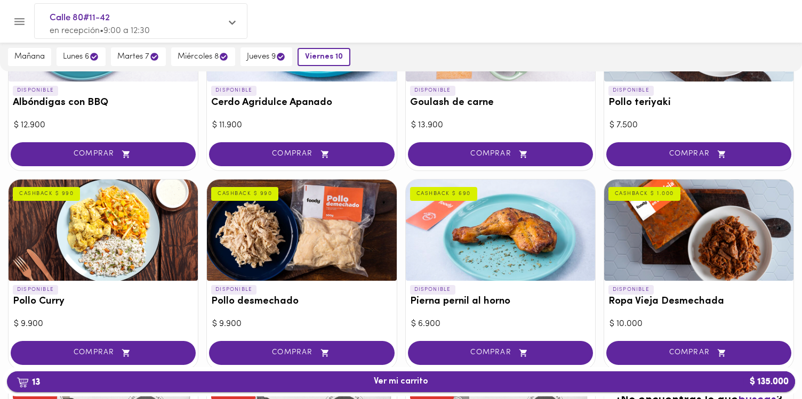
click at [372, 380] on span "13 Ver mi carrito $ 135.000" at bounding box center [400, 382] width 771 height 10
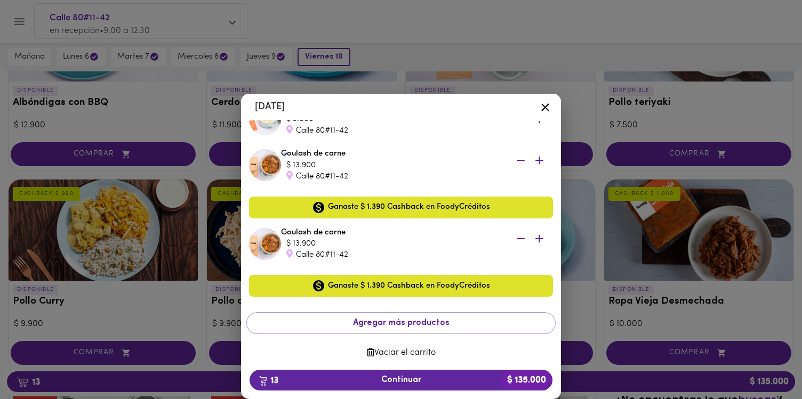
scroll to position [865, 0]
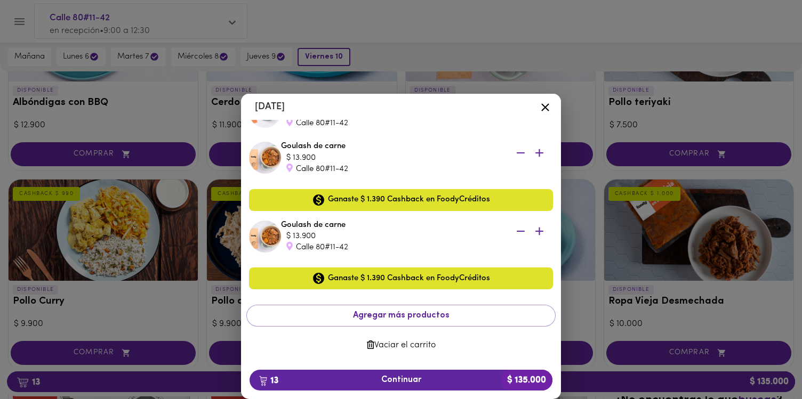
click at [543, 110] on icon at bounding box center [545, 107] width 13 height 13
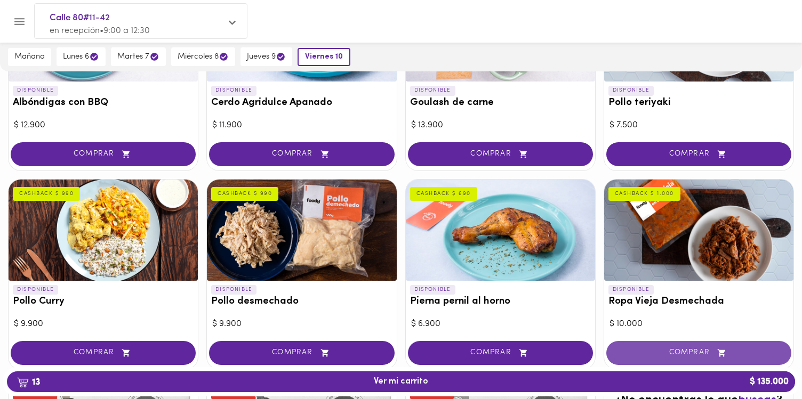
click at [655, 346] on button "COMPRAR" at bounding box center [698, 353] width 185 height 24
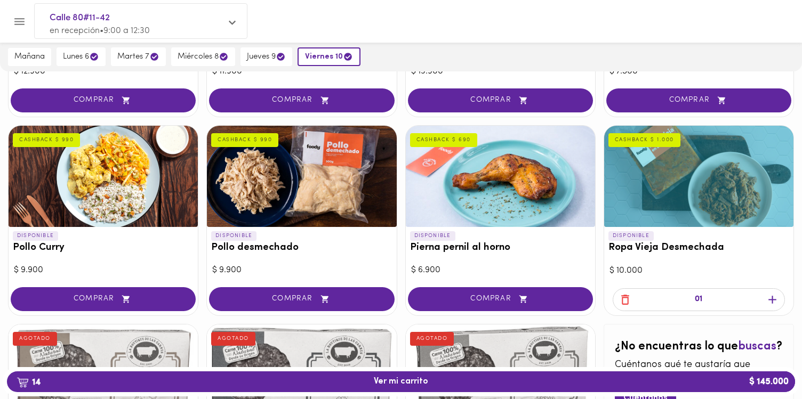
scroll to position [292, 0]
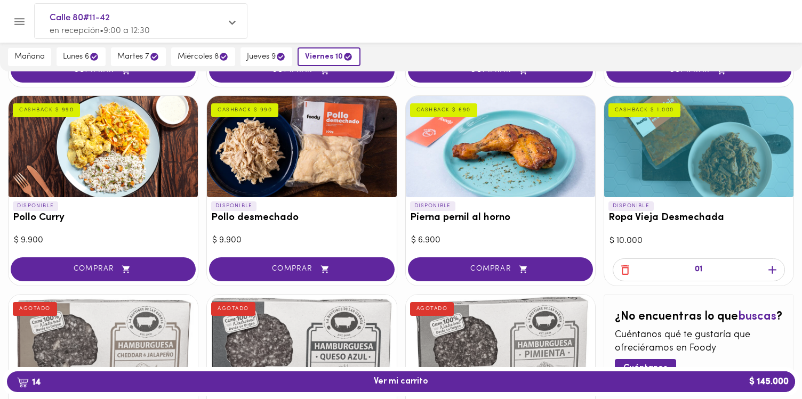
click at [775, 265] on icon "button" at bounding box center [772, 269] width 13 height 13
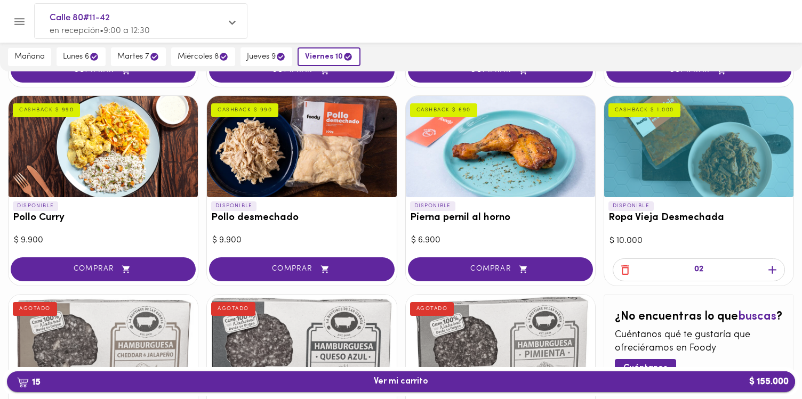
click at [430, 377] on span "15 Ver mi carrito $ 155.000" at bounding box center [400, 382] width 771 height 10
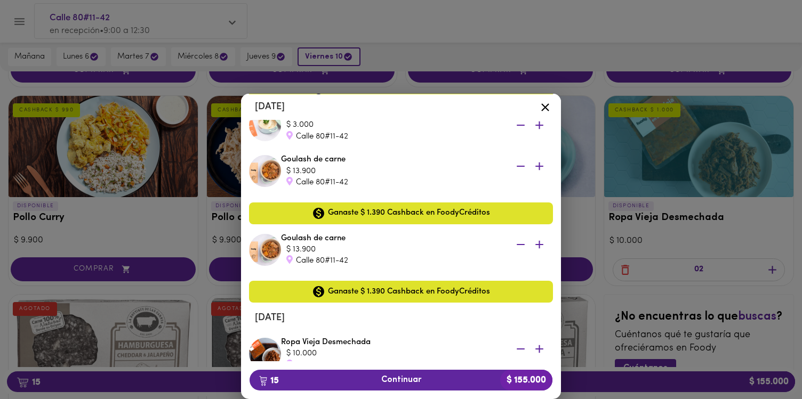
scroll to position [861, 0]
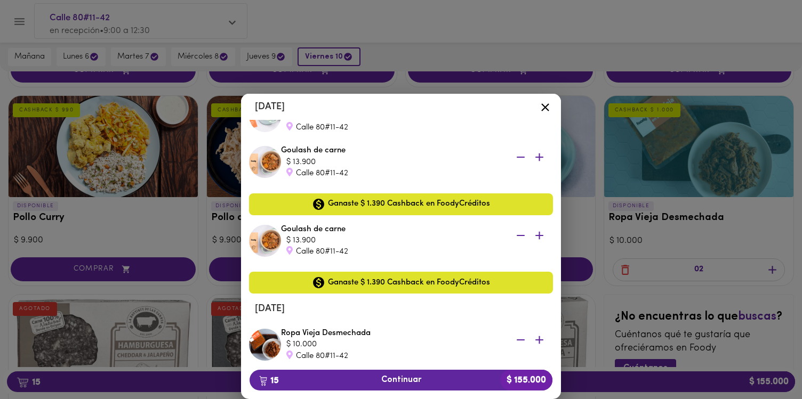
click at [552, 111] on div at bounding box center [545, 110] width 26 height 26
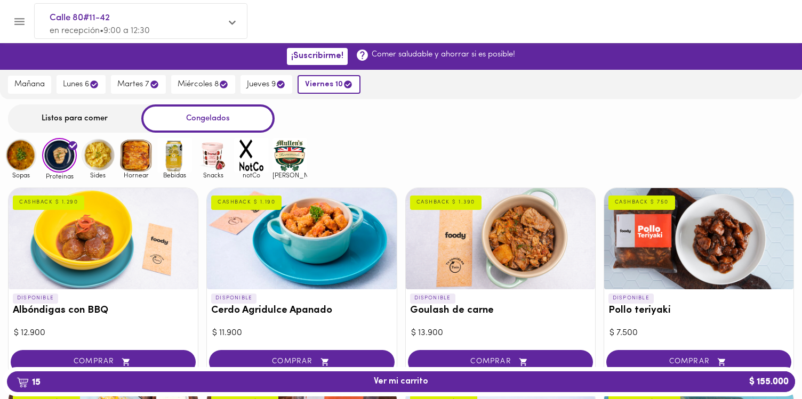
click at [99, 157] on img at bounding box center [98, 155] width 35 height 35
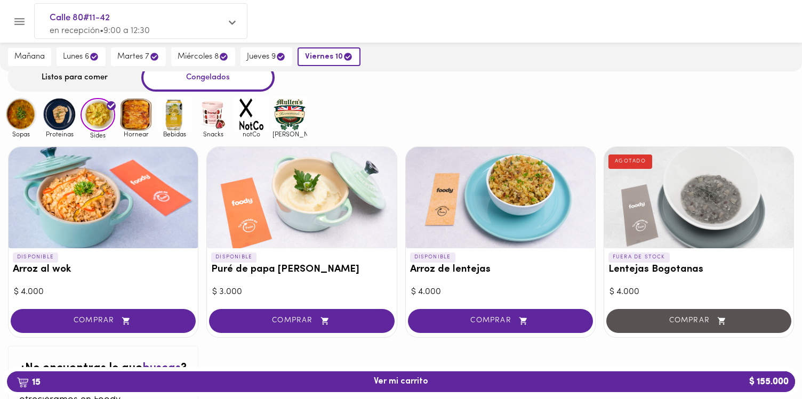
scroll to position [43, 0]
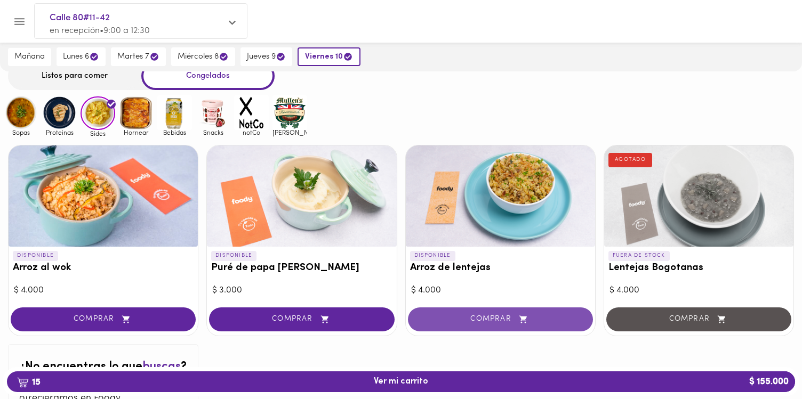
click at [502, 317] on span "COMPRAR" at bounding box center [500, 319] width 158 height 9
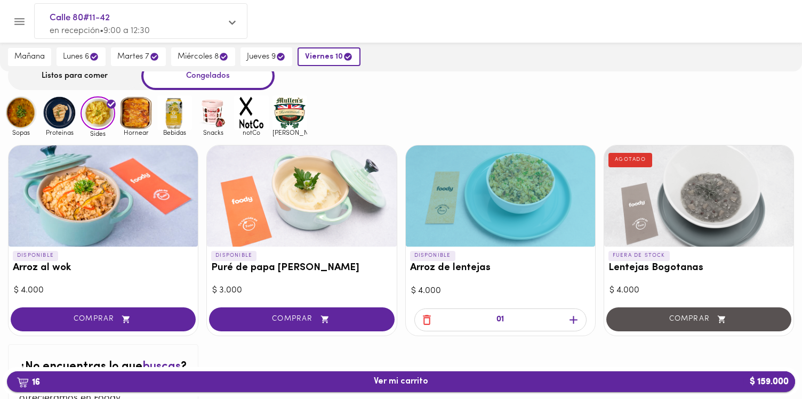
click at [429, 375] on button "16 Ver mi carrito $ 159.000" at bounding box center [401, 382] width 788 height 21
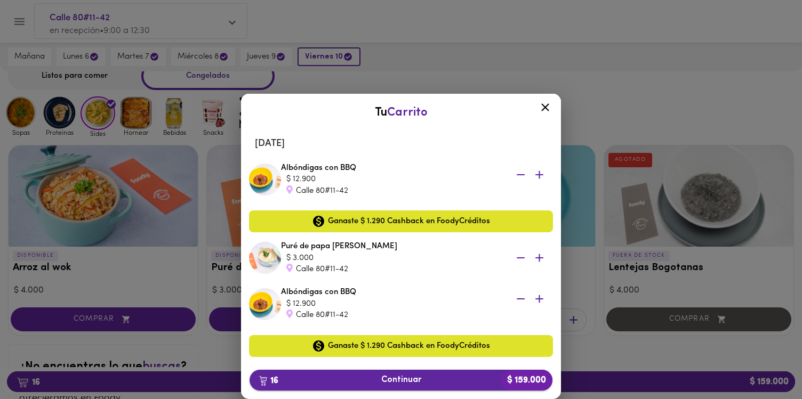
click at [413, 384] on span "16 Continuar $ 159.000" at bounding box center [401, 380] width 286 height 10
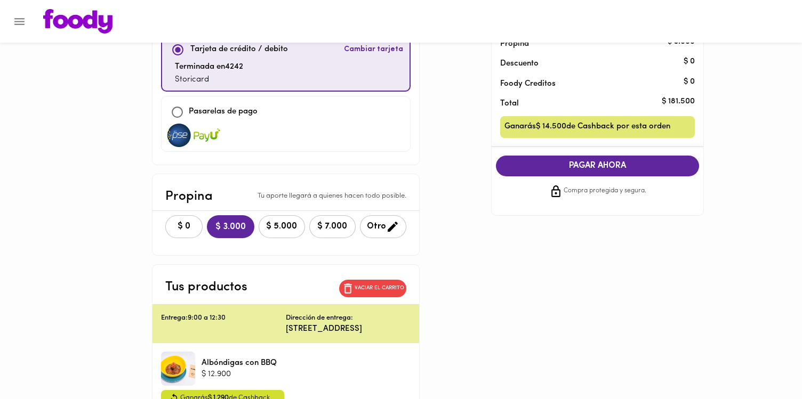
scroll to position [163, 0]
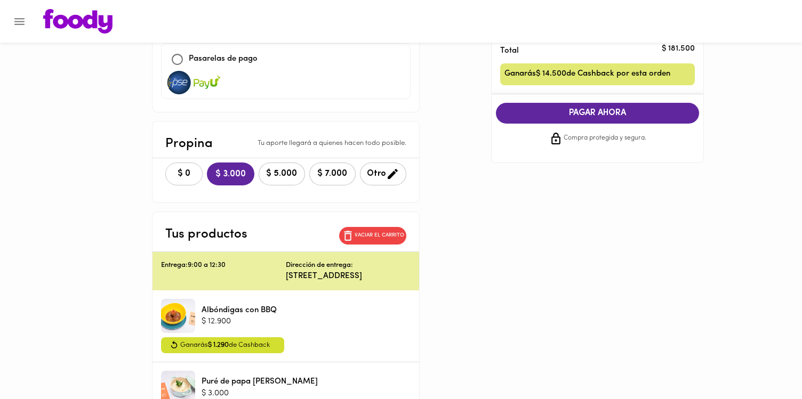
click at [167, 163] on button "$ 0" at bounding box center [183, 174] width 37 height 23
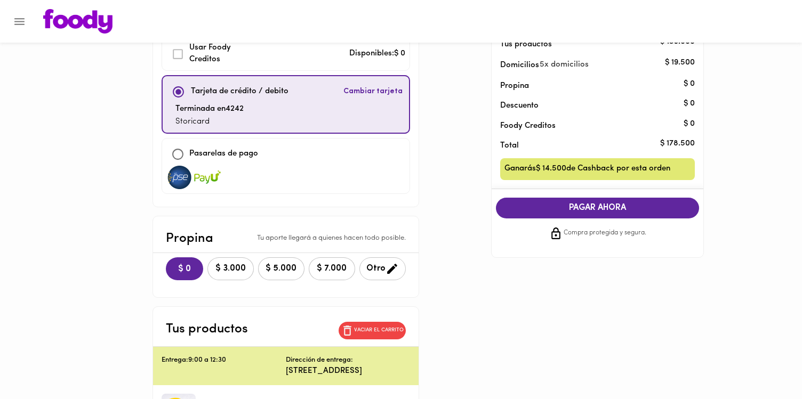
scroll to position [0, 0]
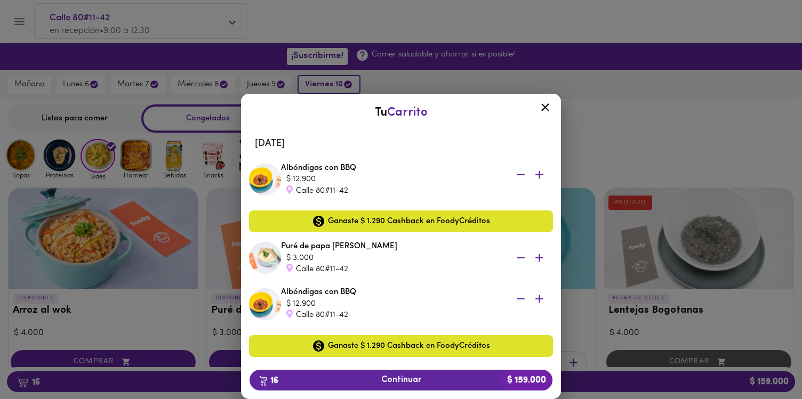
click at [545, 108] on icon at bounding box center [545, 108] width 8 height 8
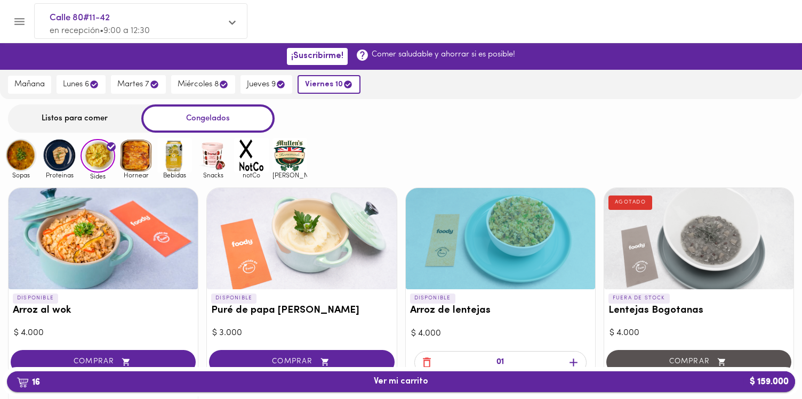
click at [417, 387] on button "16 Ver mi carrito $ 159.000" at bounding box center [401, 382] width 788 height 21
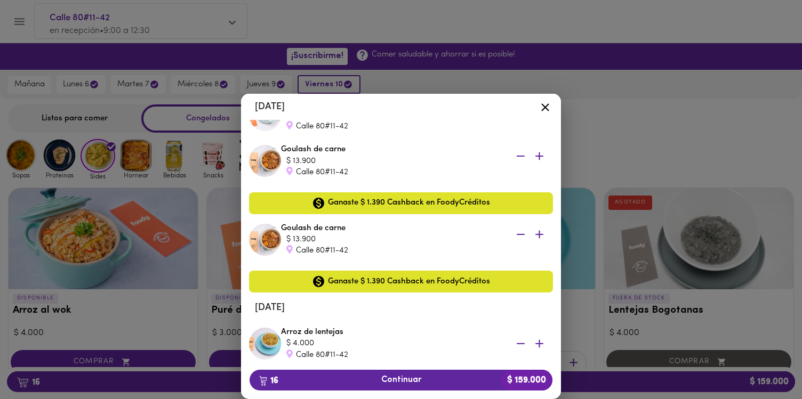
scroll to position [845, 0]
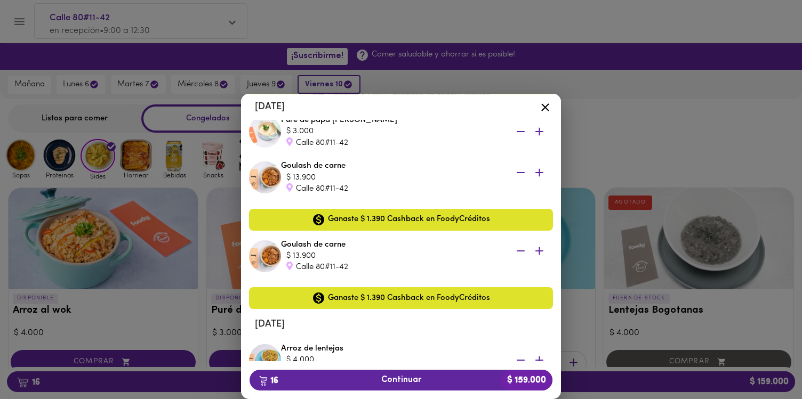
click at [516, 251] on icon "button" at bounding box center [520, 251] width 13 height 13
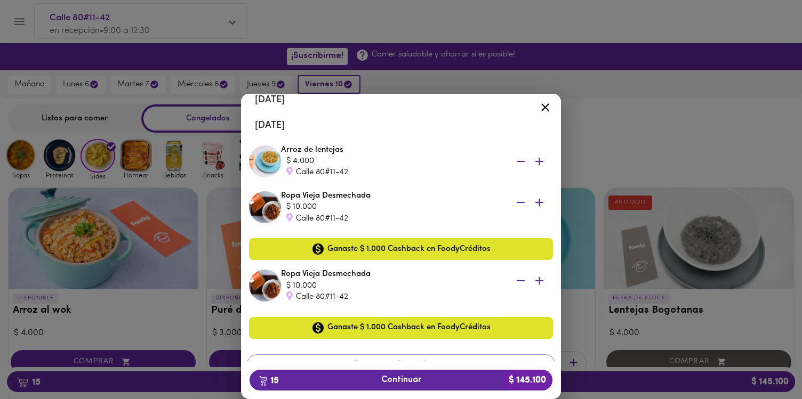
scroll to position [972, 0]
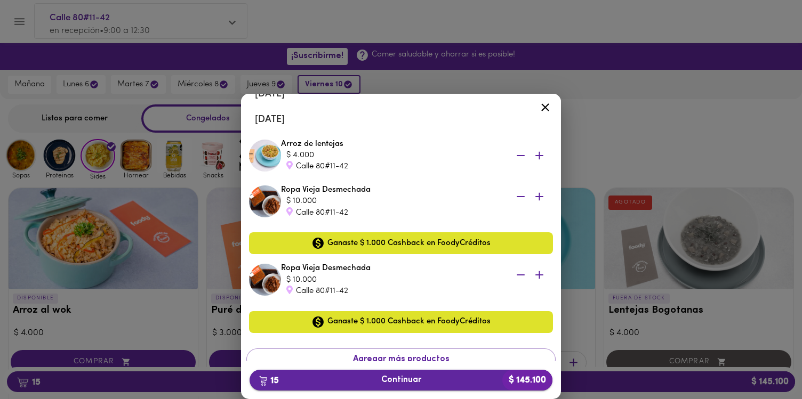
click at [428, 382] on span "15 Continuar $ 145.100" at bounding box center [401, 380] width 286 height 10
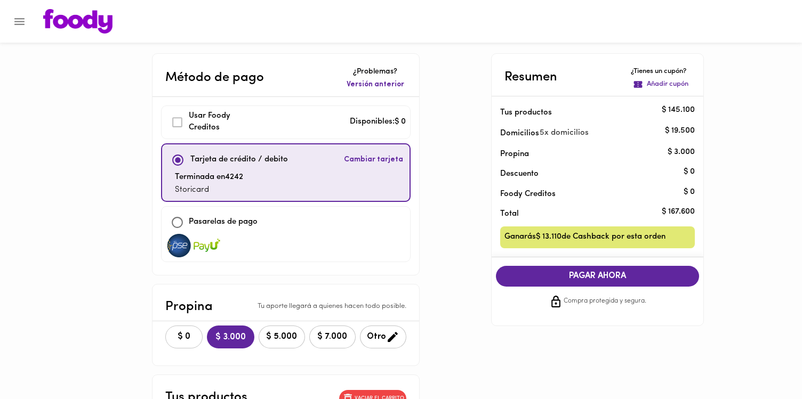
click at [175, 337] on span "$ 0" at bounding box center [183, 337] width 23 height 10
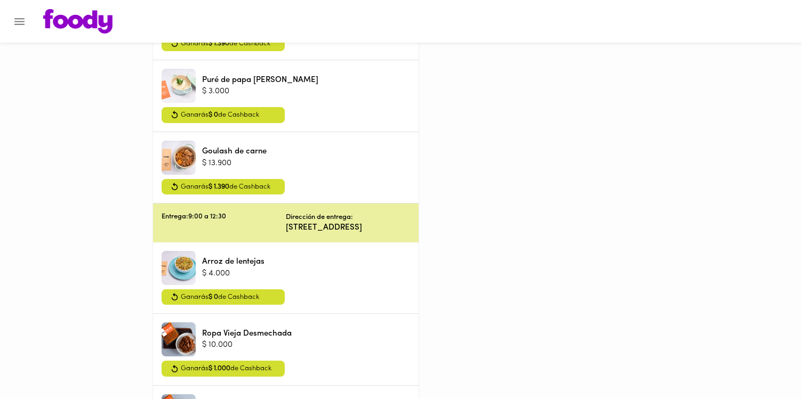
scroll to position [1237, 0]
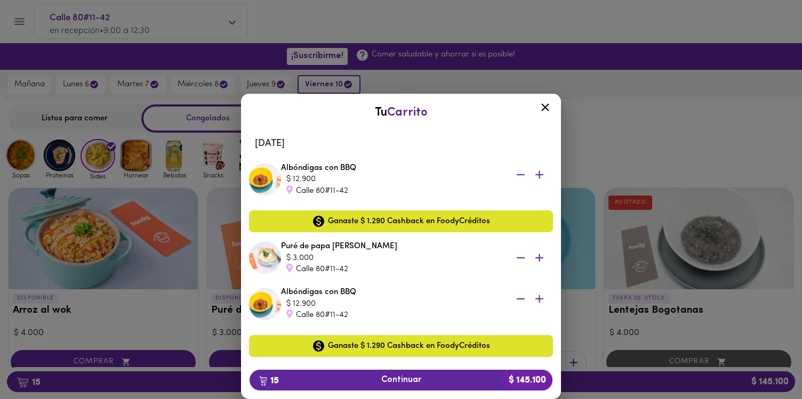
click at [546, 108] on icon at bounding box center [545, 108] width 8 height 8
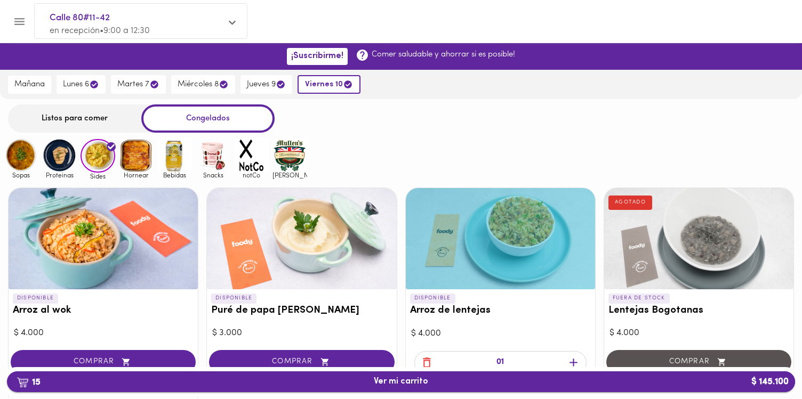
click at [417, 383] on span "15 Ver mi carrito $ 145.100" at bounding box center [401, 382] width 54 height 10
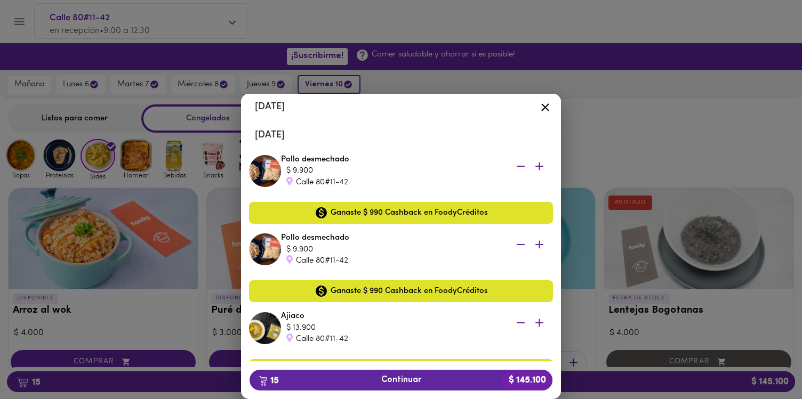
scroll to position [214, 0]
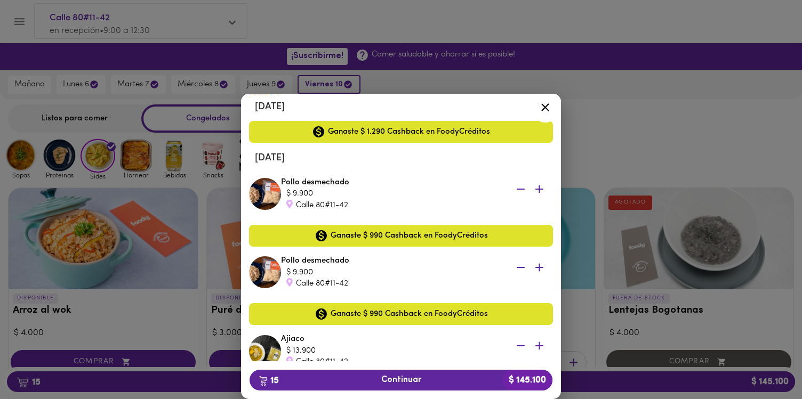
click at [515, 187] on icon "button" at bounding box center [520, 188] width 13 height 13
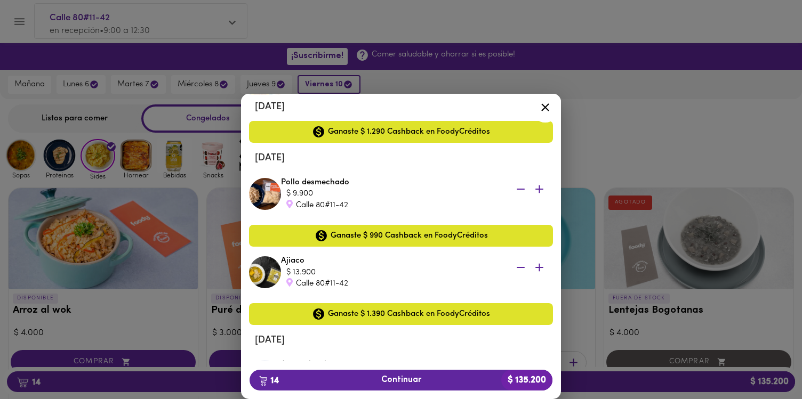
click at [545, 113] on icon at bounding box center [545, 107] width 13 height 13
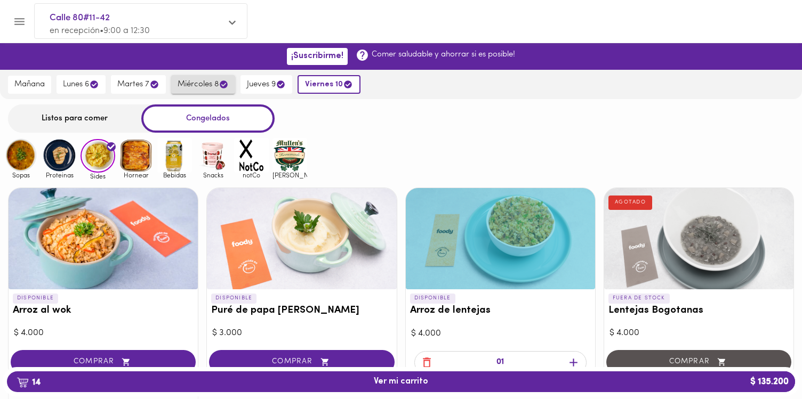
click at [191, 83] on span "miércoles 8" at bounding box center [203, 84] width 51 height 10
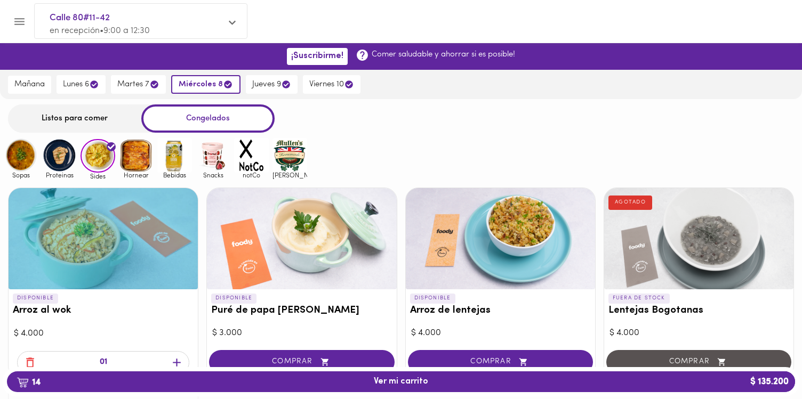
click at [67, 160] on img at bounding box center [59, 155] width 35 height 35
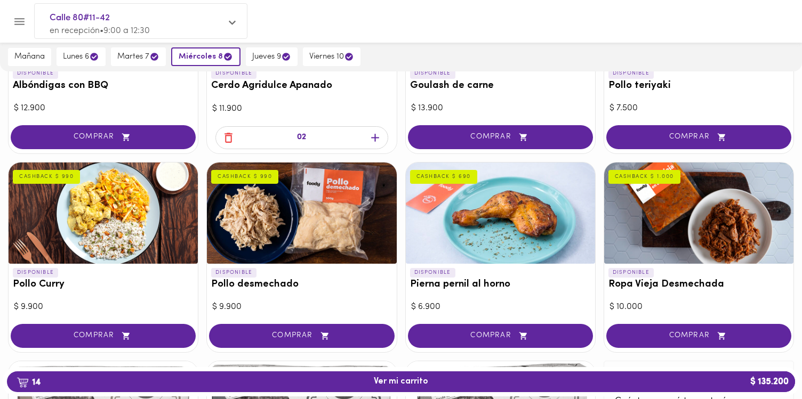
scroll to position [240, 0]
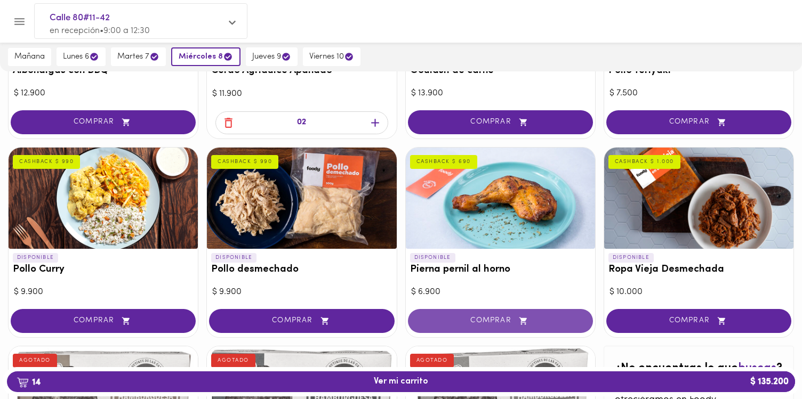
click at [495, 321] on span "COMPRAR" at bounding box center [500, 321] width 158 height 9
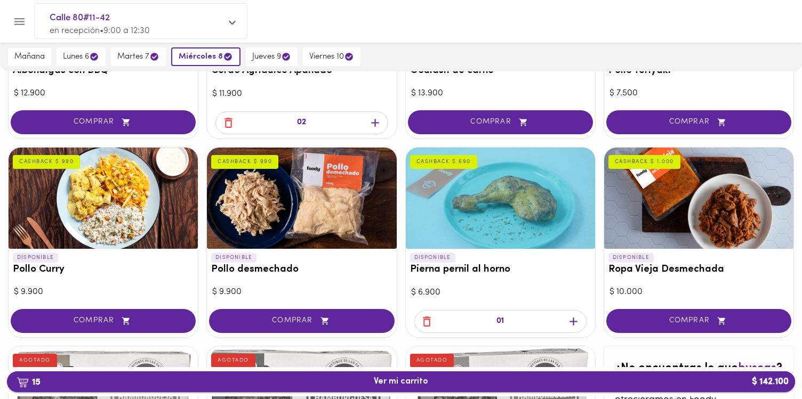
click at [427, 379] on span "15 Ver mi carrito $ 142.100" at bounding box center [401, 382] width 54 height 10
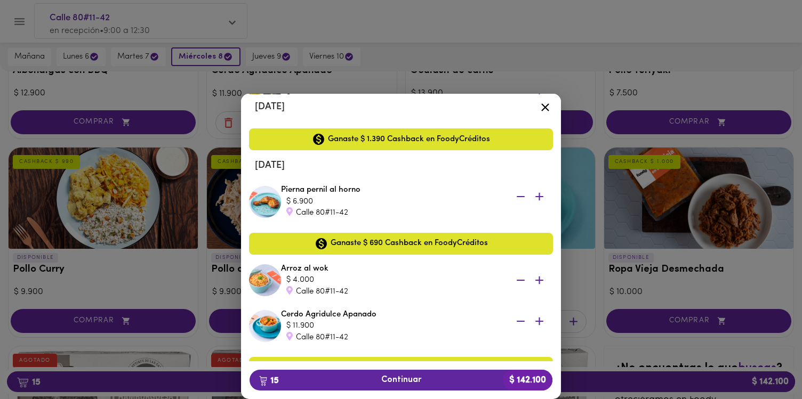
scroll to position [401, 0]
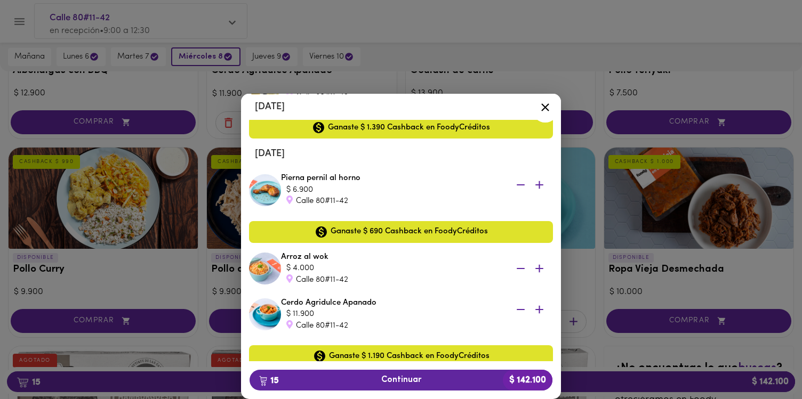
click at [519, 188] on icon "button" at bounding box center [520, 185] width 13 height 13
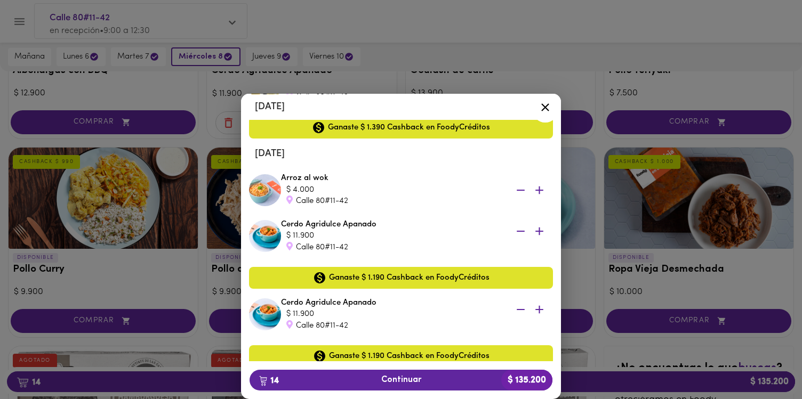
click at [543, 109] on icon at bounding box center [545, 108] width 8 height 8
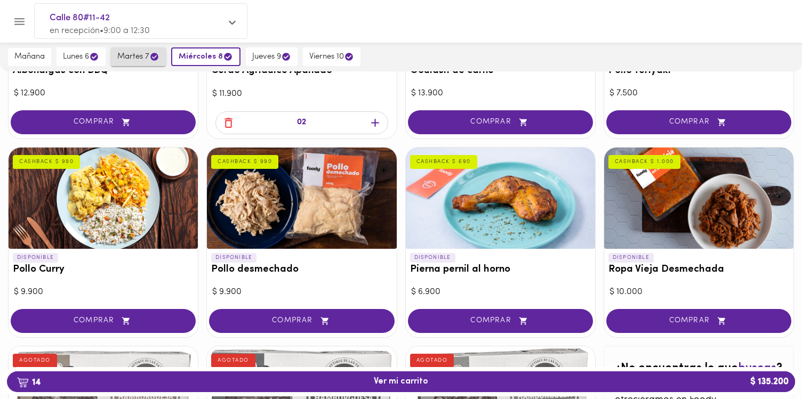
click at [141, 50] on button "martes 7" at bounding box center [138, 56] width 55 height 19
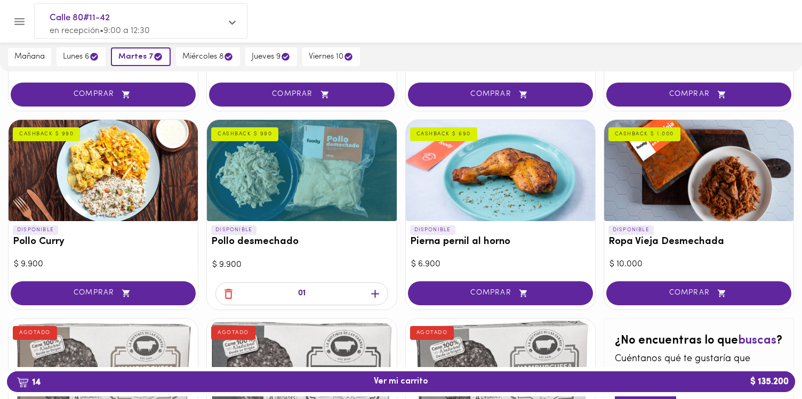
scroll to position [274, 0]
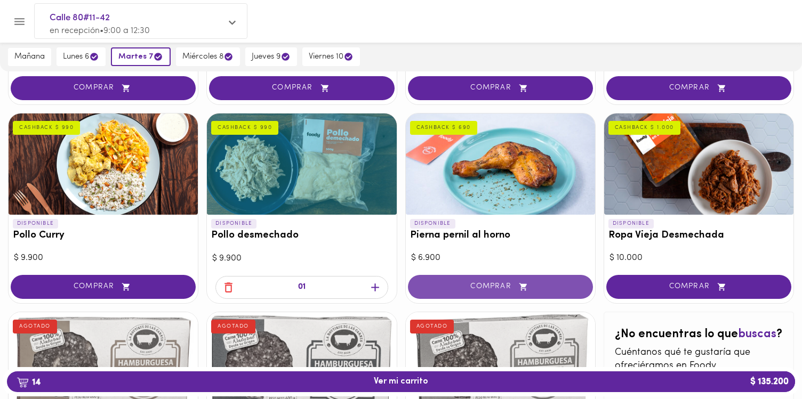
click at [487, 285] on span "COMPRAR" at bounding box center [500, 287] width 158 height 9
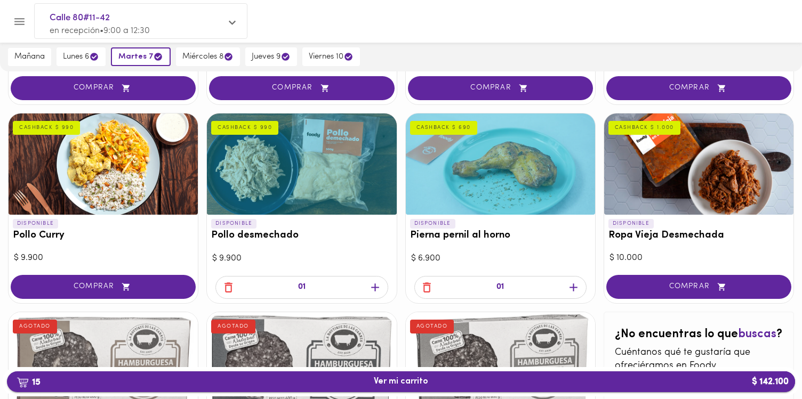
click at [389, 385] on span "15 Ver mi carrito $ 142.100" at bounding box center [401, 382] width 54 height 10
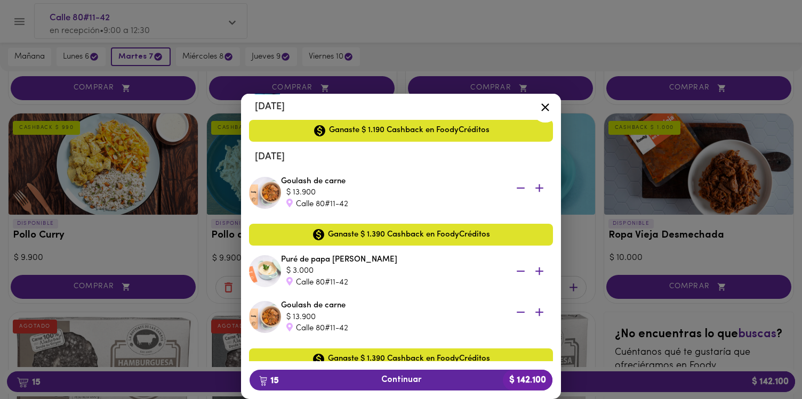
scroll to position [709, 0]
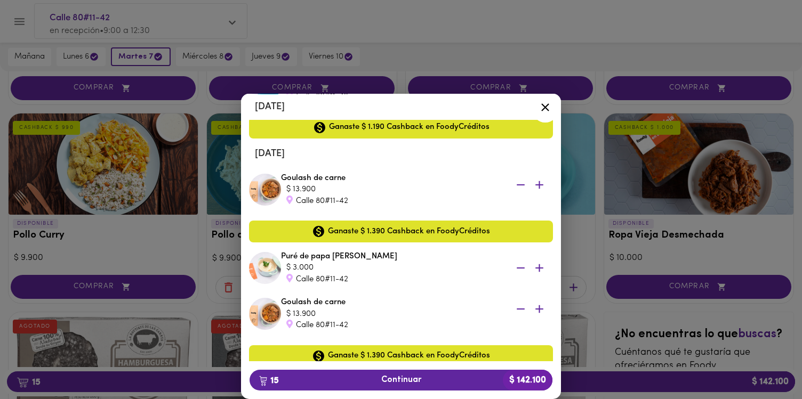
click at [518, 271] on icon "button" at bounding box center [520, 268] width 13 height 13
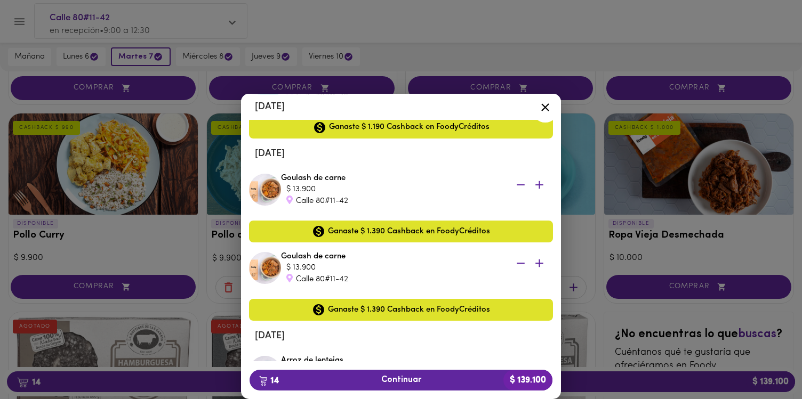
click at [521, 185] on icon "button" at bounding box center [521, 184] width 8 height 1
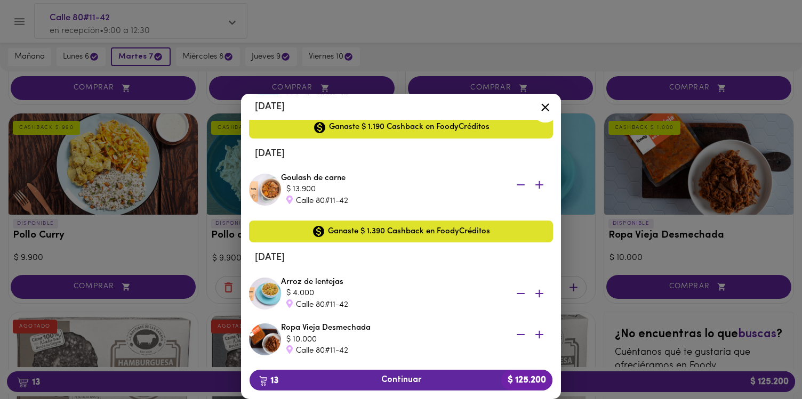
click at [543, 111] on icon at bounding box center [545, 107] width 13 height 13
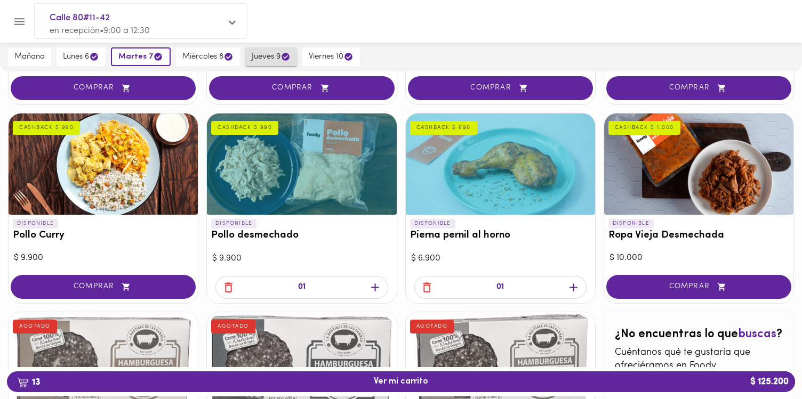
click at [263, 61] on span "jueves 9" at bounding box center [271, 57] width 39 height 10
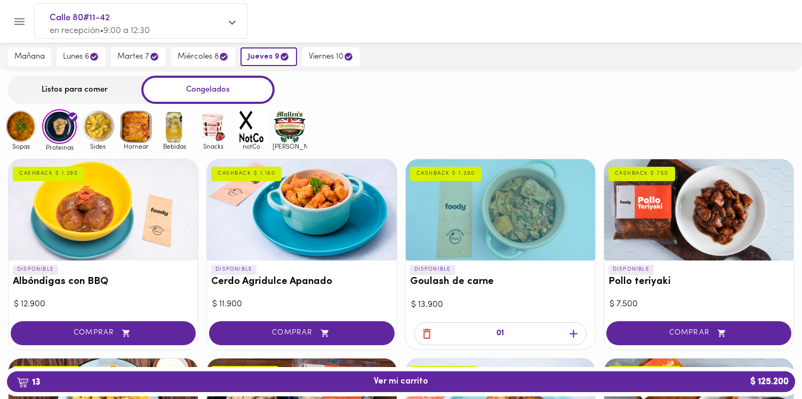
scroll to position [4, 0]
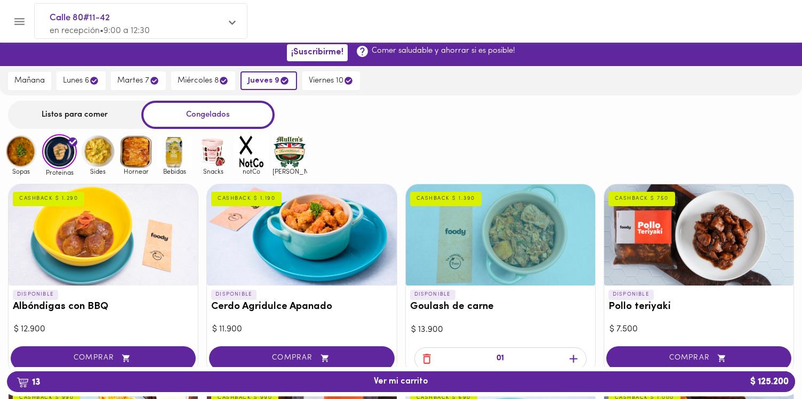
click at [506, 255] on div at bounding box center [500, 235] width 189 height 101
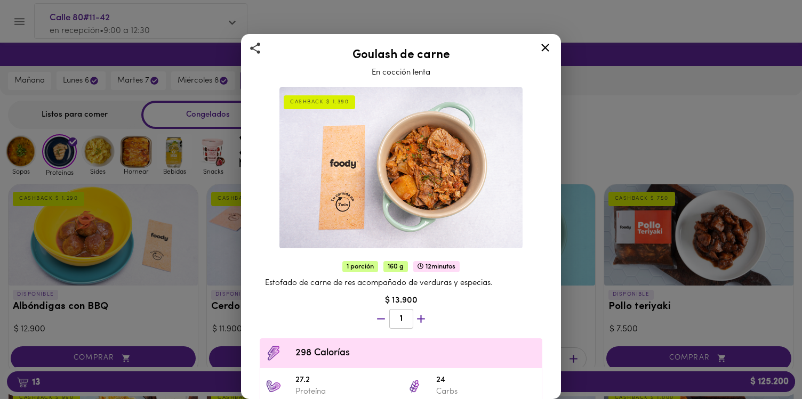
click at [541, 50] on icon at bounding box center [545, 47] width 13 height 13
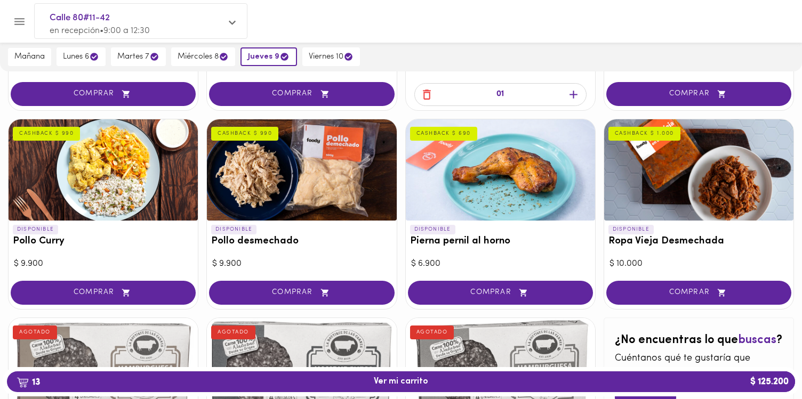
scroll to position [282, 0]
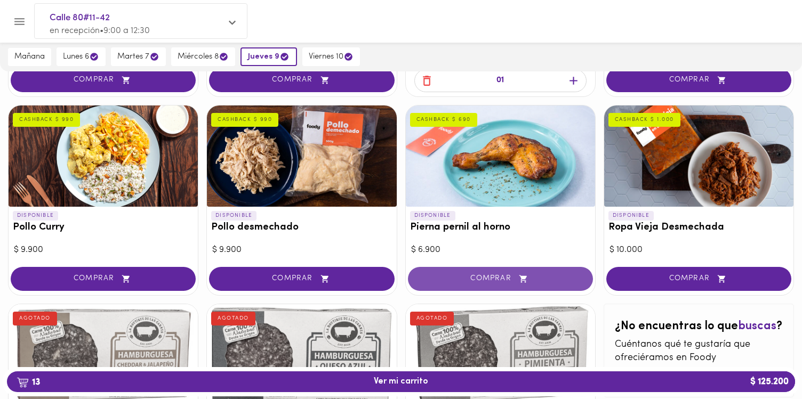
click at [461, 278] on span "COMPRAR" at bounding box center [500, 279] width 158 height 9
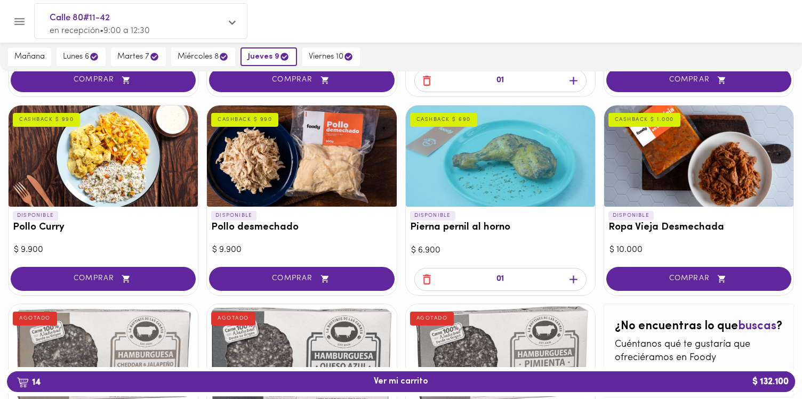
scroll to position [0, 0]
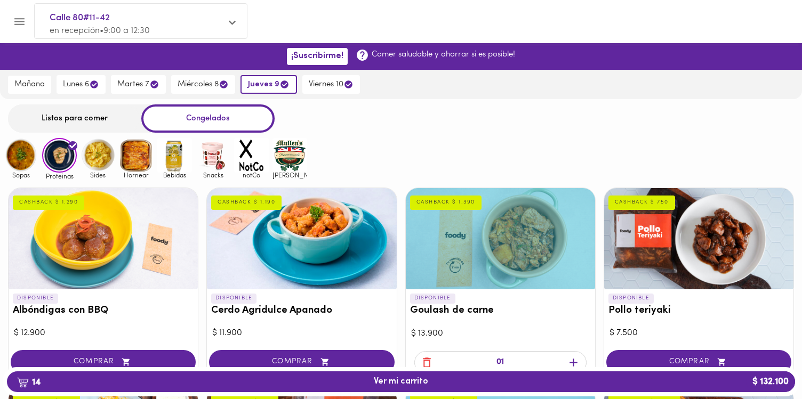
click at [18, 170] on img at bounding box center [21, 155] width 35 height 35
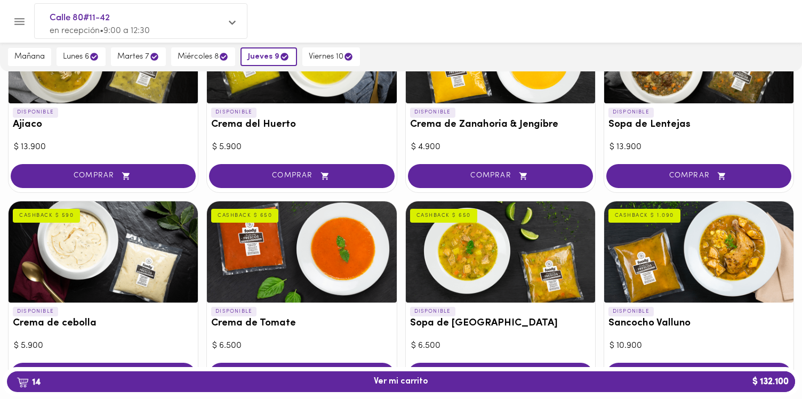
scroll to position [141, 0]
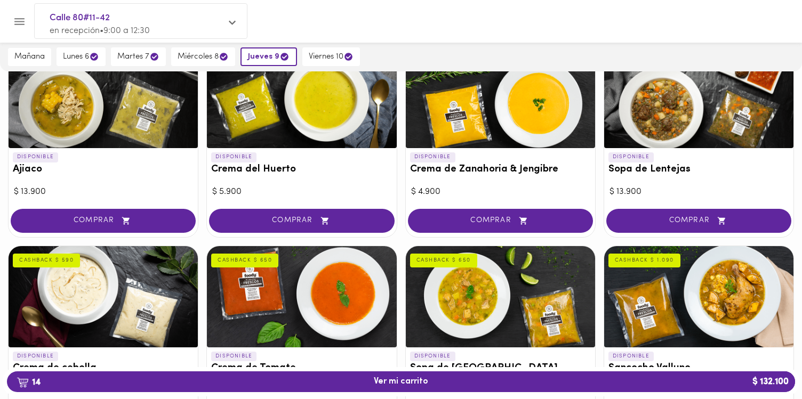
click at [675, 126] on div at bounding box center [698, 97] width 189 height 101
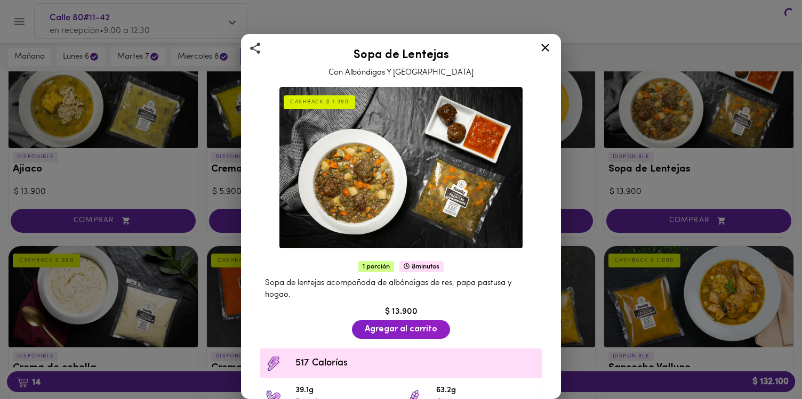
click at [675, 126] on div "Sopa de Lentejas Con Albóndigas Y Hogao CASHBACK $ 1.390 1 porción 8 minutos So…" at bounding box center [401, 199] width 802 height 399
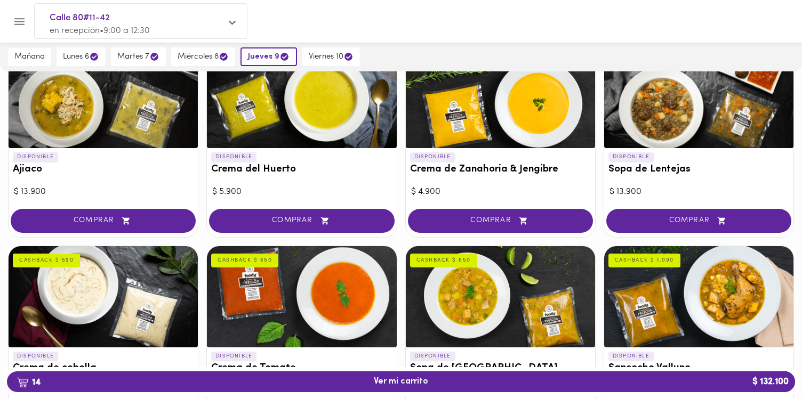
click at [675, 126] on div at bounding box center [698, 97] width 189 height 101
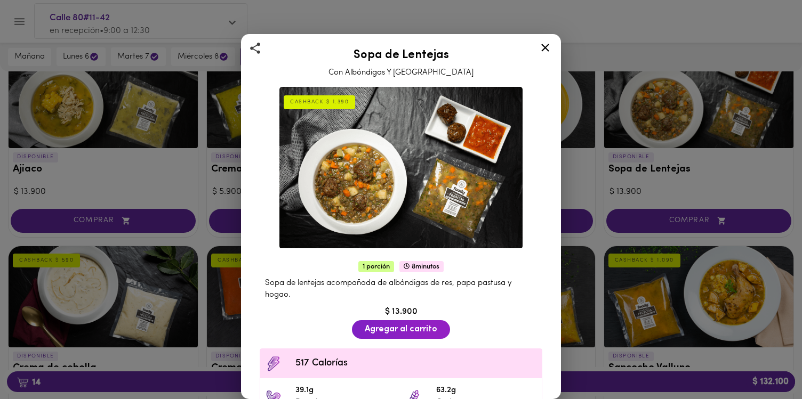
click at [550, 47] on icon at bounding box center [545, 47] width 13 height 13
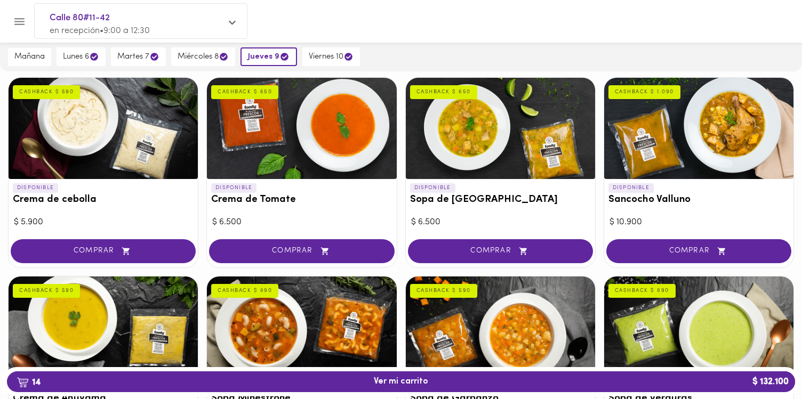
scroll to position [271, 0]
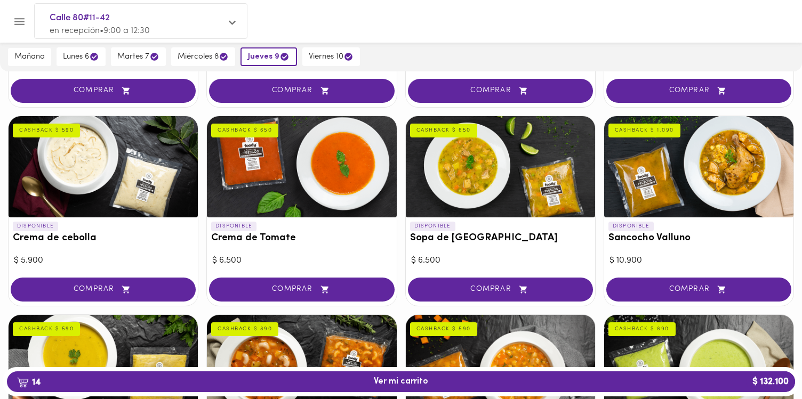
click at [674, 170] on div at bounding box center [698, 166] width 189 height 101
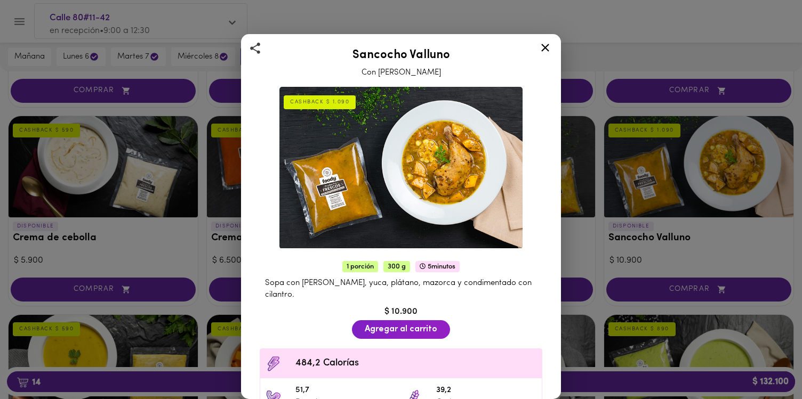
click at [547, 50] on icon at bounding box center [545, 48] width 8 height 8
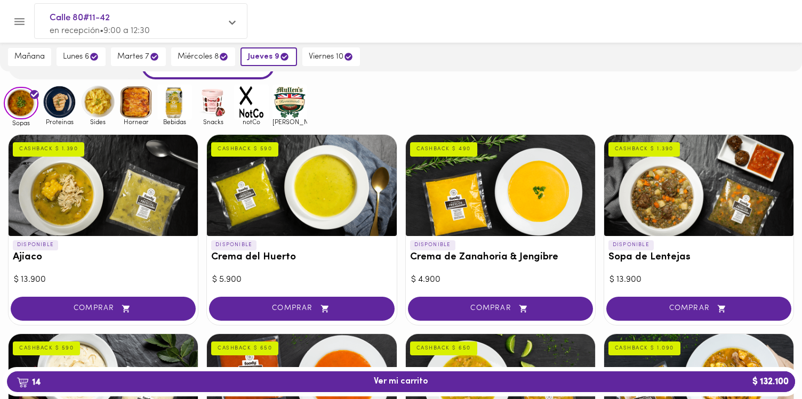
scroll to position [50, 0]
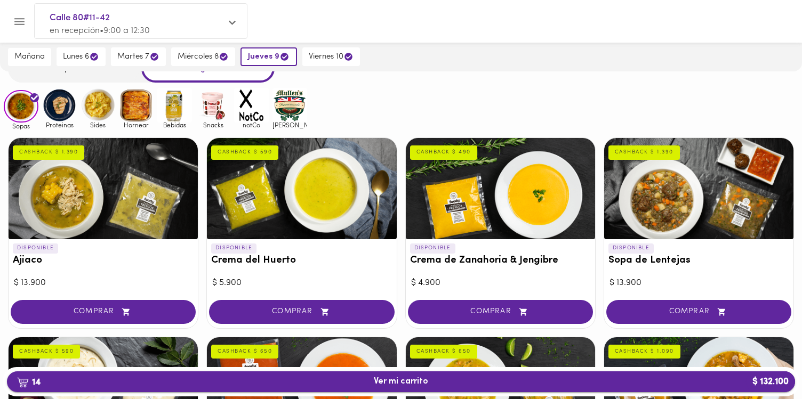
click at [400, 377] on span "14 Ver mi carrito $ 132.100" at bounding box center [401, 382] width 54 height 10
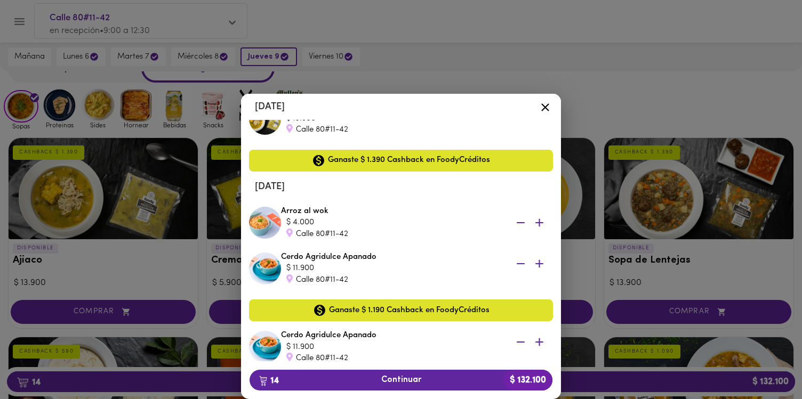
scroll to position [449, 0]
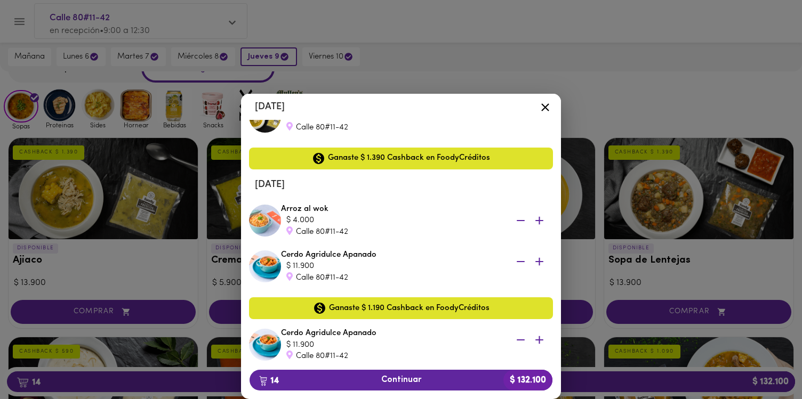
click at [545, 111] on icon at bounding box center [545, 107] width 13 height 13
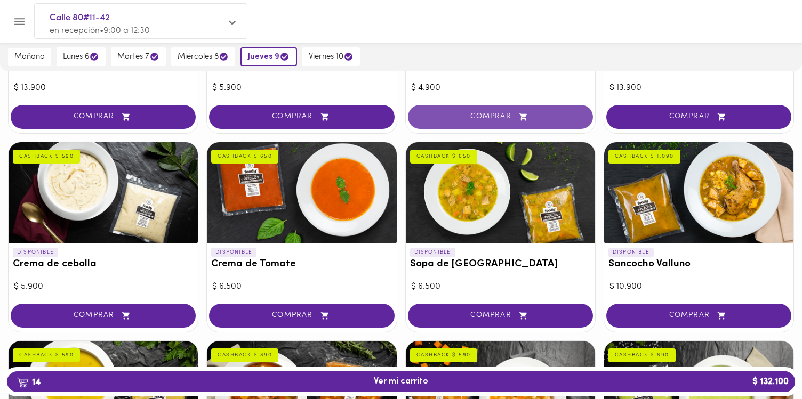
scroll to position [246, 0]
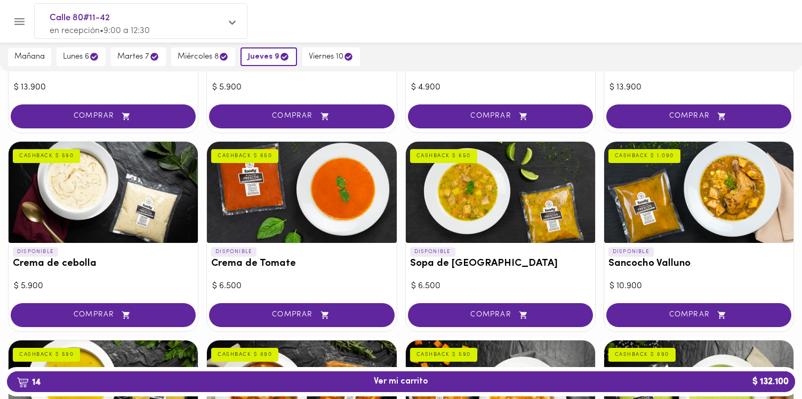
click at [122, 189] on div at bounding box center [103, 192] width 189 height 101
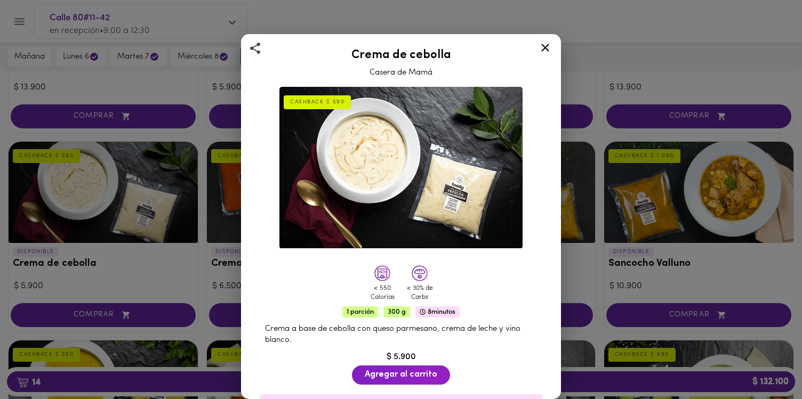
click at [543, 51] on icon at bounding box center [545, 47] width 13 height 13
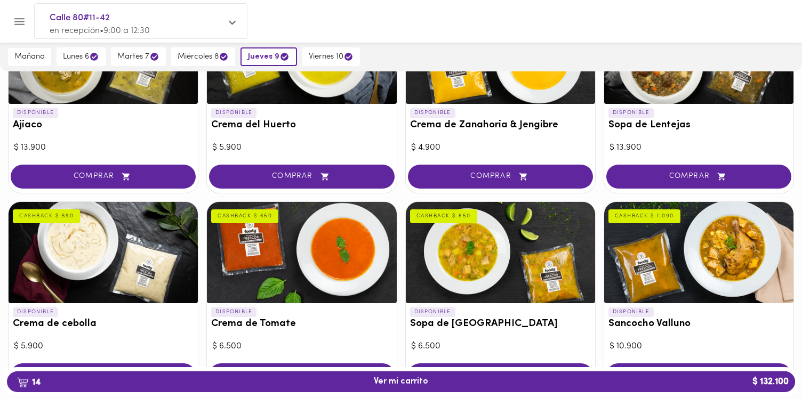
scroll to position [188, 0]
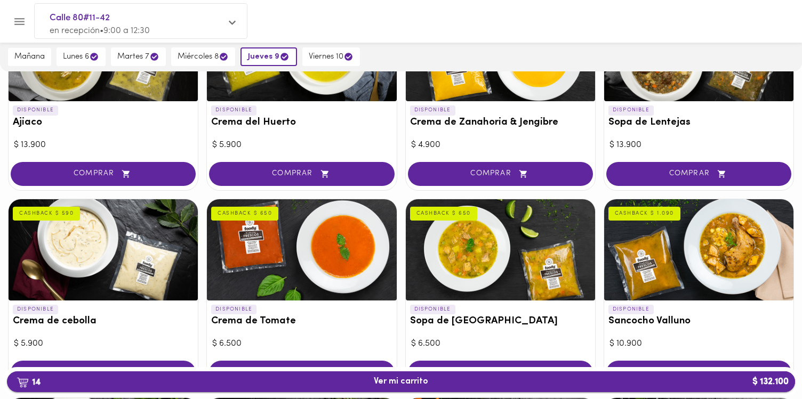
click at [392, 382] on span "14 Ver mi carrito $ 132.100" at bounding box center [401, 382] width 54 height 10
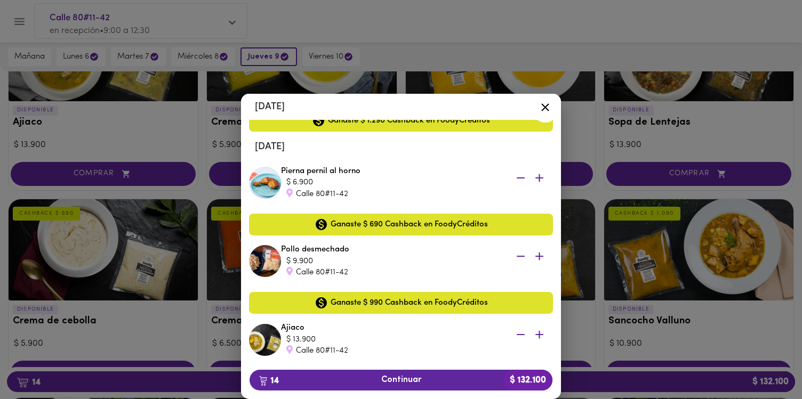
scroll to position [228, 0]
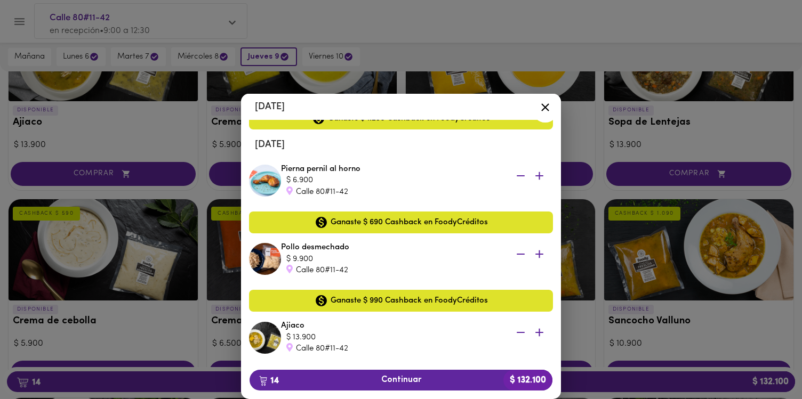
click at [537, 108] on div at bounding box center [545, 110] width 26 height 26
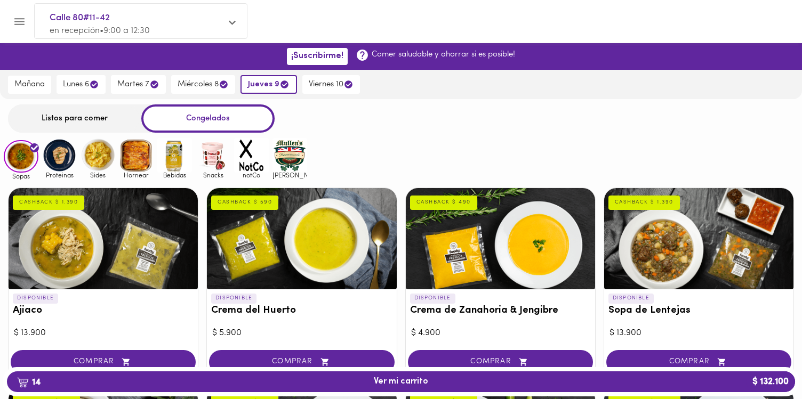
click at [90, 249] on div at bounding box center [103, 238] width 189 height 101
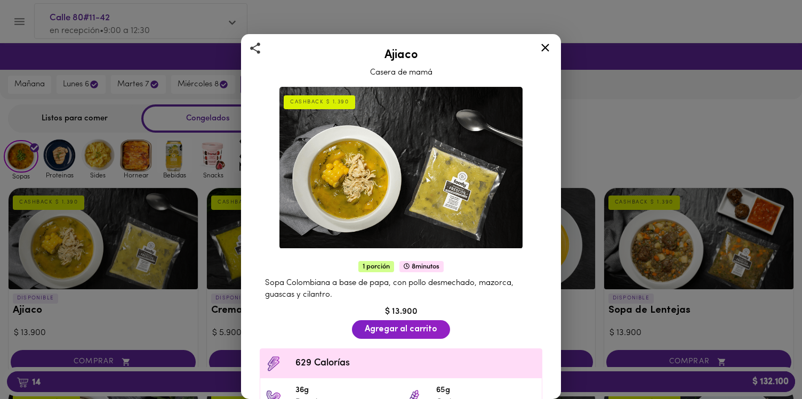
click at [544, 48] on icon at bounding box center [545, 48] width 8 height 8
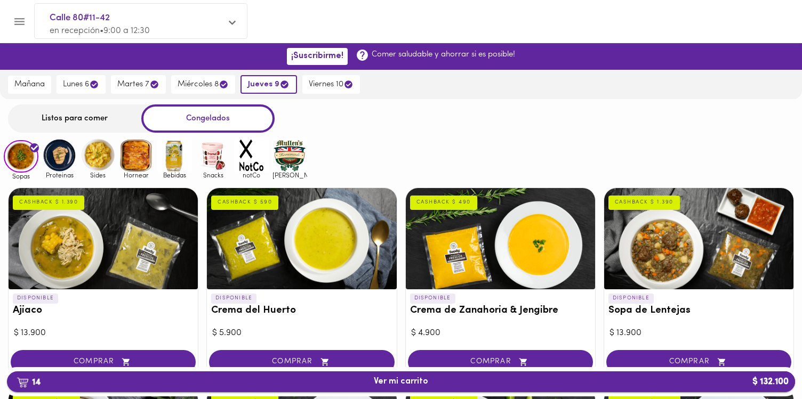
click at [404, 385] on span "14 Ver mi carrito $ 132.100" at bounding box center [401, 382] width 54 height 10
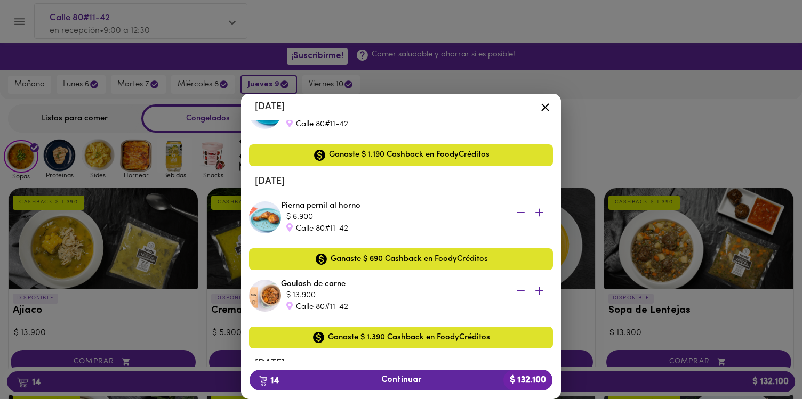
scroll to position [692, 0]
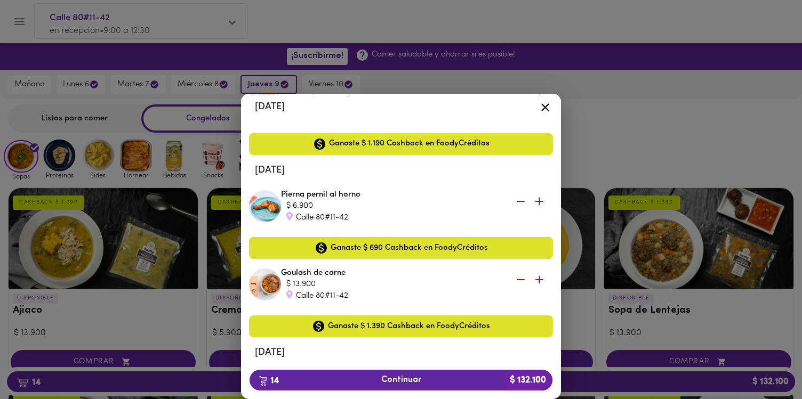
click at [522, 201] on icon "button" at bounding box center [521, 201] width 8 height 1
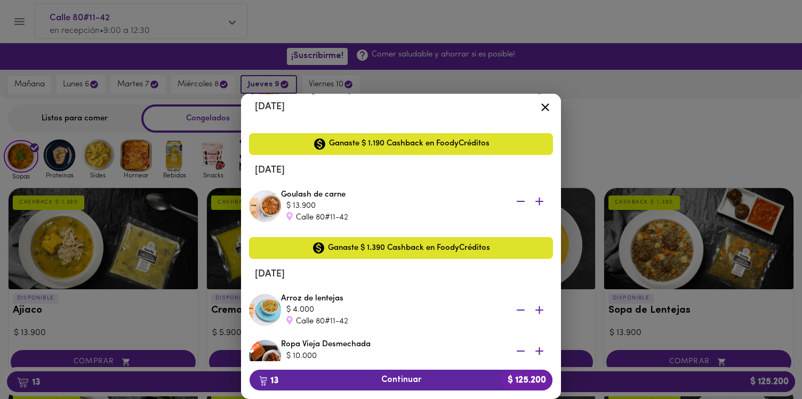
click at [548, 108] on icon at bounding box center [545, 107] width 13 height 13
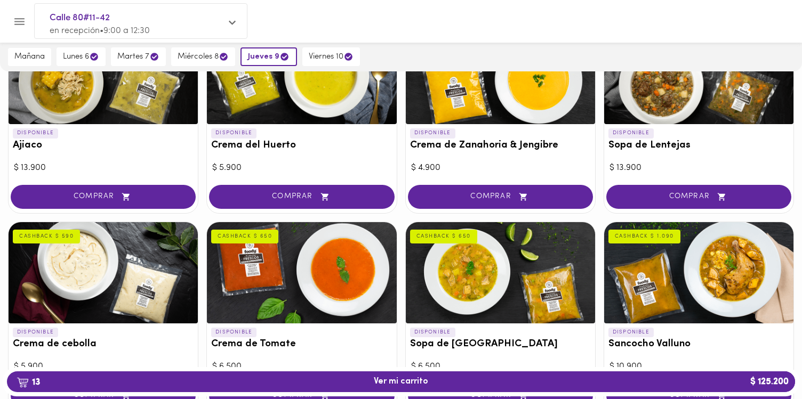
scroll to position [139, 0]
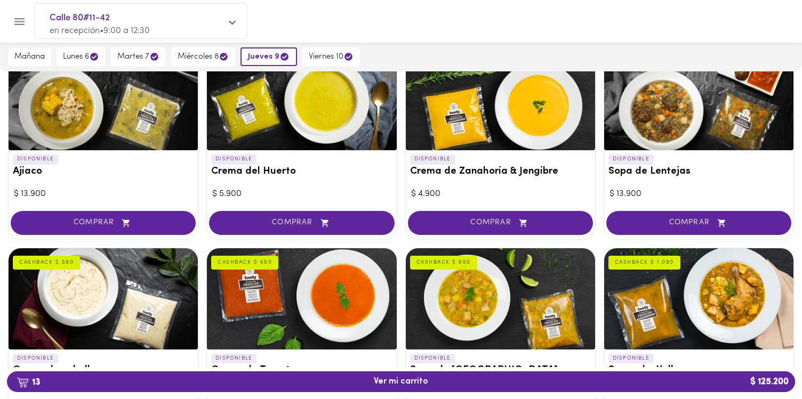
click at [669, 132] on div at bounding box center [698, 99] width 189 height 101
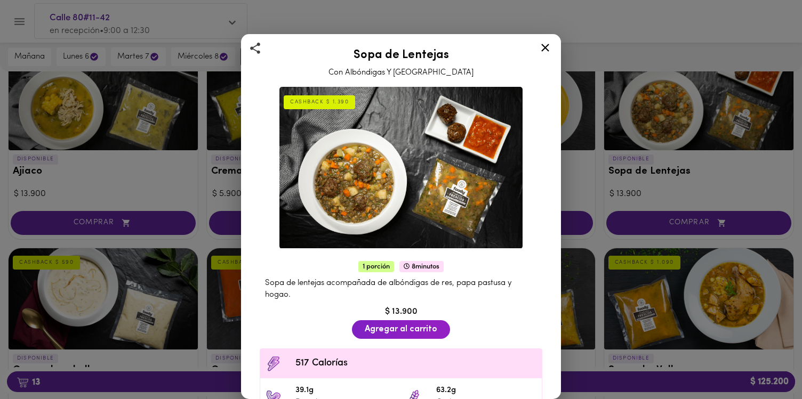
click at [545, 50] on icon at bounding box center [545, 47] width 13 height 13
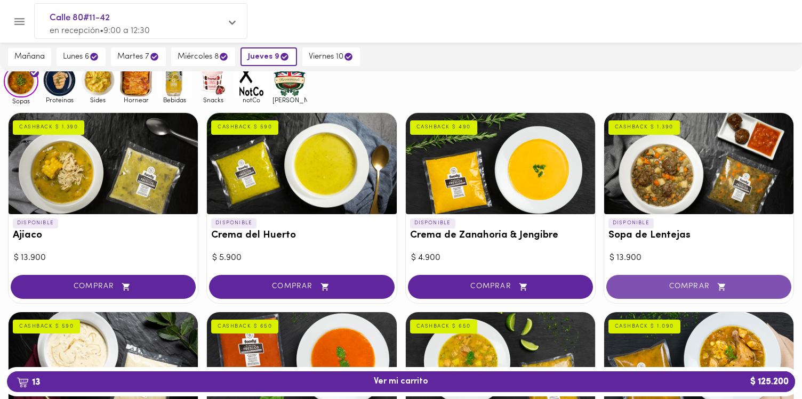
scroll to position [73, 0]
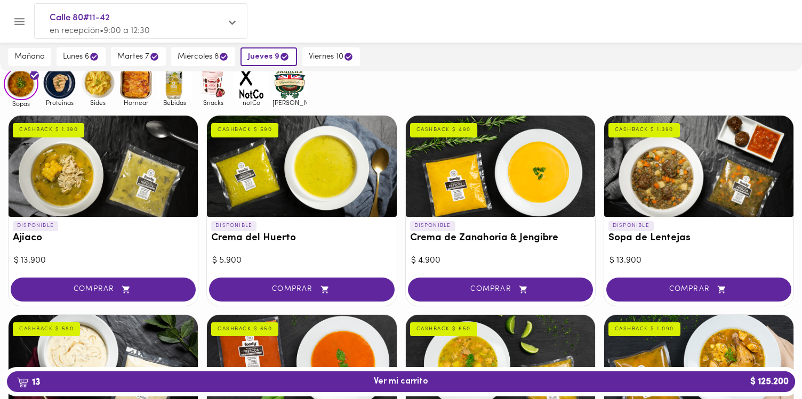
click at [652, 201] on div at bounding box center [698, 166] width 189 height 101
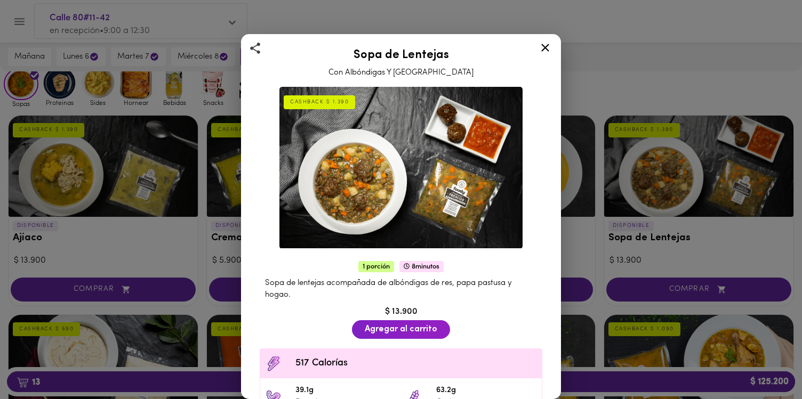
click at [550, 46] on icon at bounding box center [545, 47] width 13 height 13
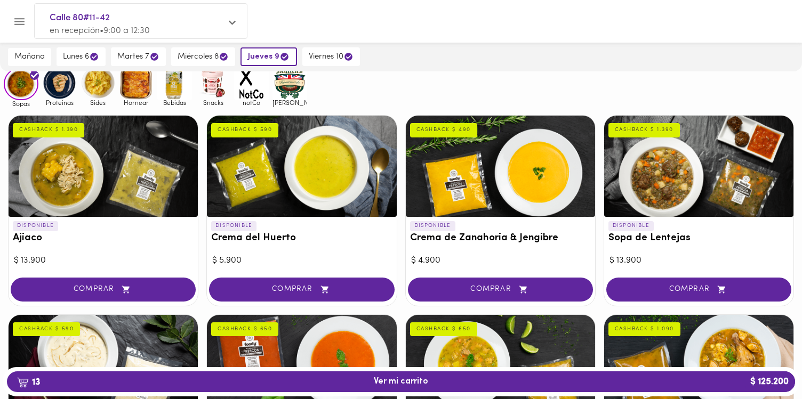
click at [681, 156] on div at bounding box center [698, 166] width 189 height 101
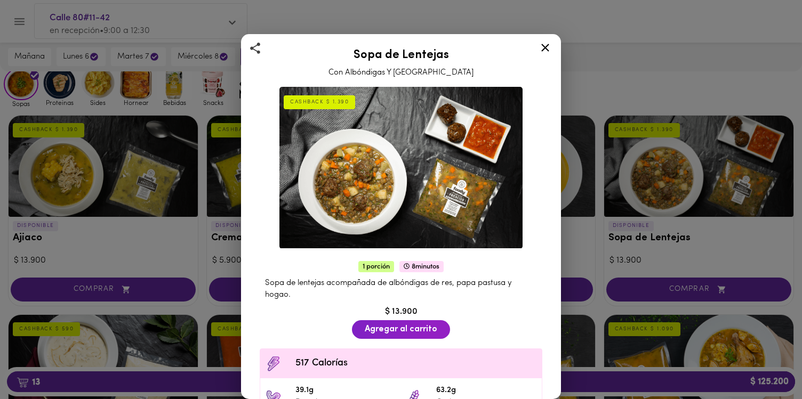
click at [697, 217] on div "Sopa de Lentejas Con Albóndigas Y Hogao CASHBACK $ 1.390 1 porción 8 minutos So…" at bounding box center [401, 199] width 802 height 399
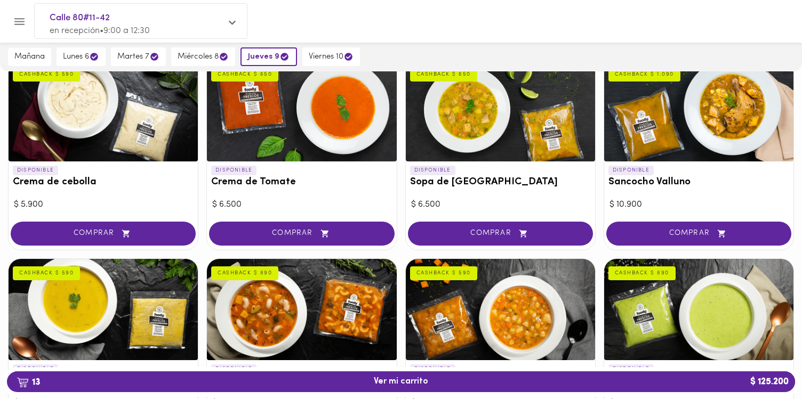
scroll to position [309, 0]
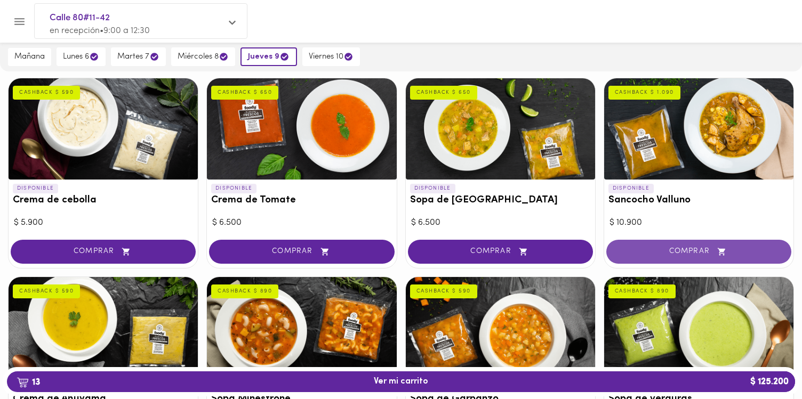
click at [670, 249] on span "COMPRAR" at bounding box center [699, 251] width 158 height 9
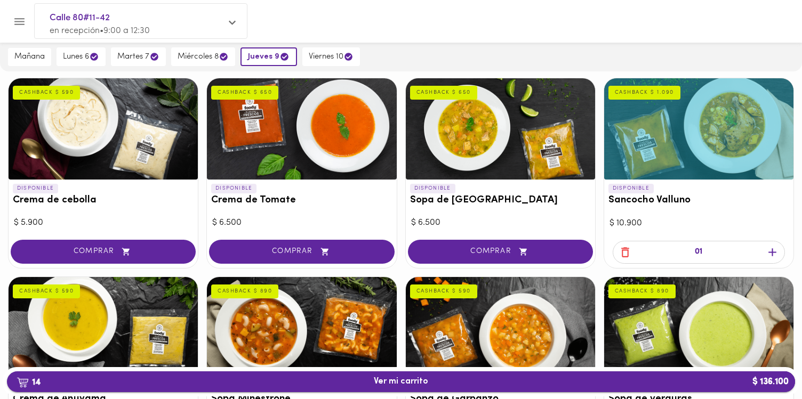
click at [404, 381] on span "14 Ver mi carrito $ 136.100" at bounding box center [401, 382] width 54 height 10
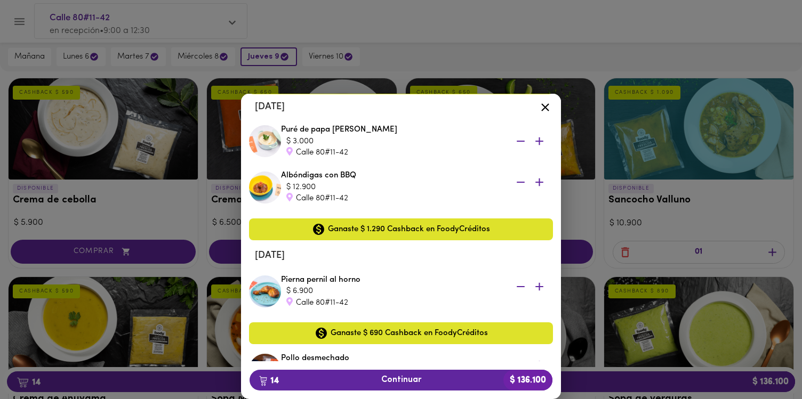
scroll to position [228, 0]
